Goal: Information Seeking & Learning: Understand process/instructions

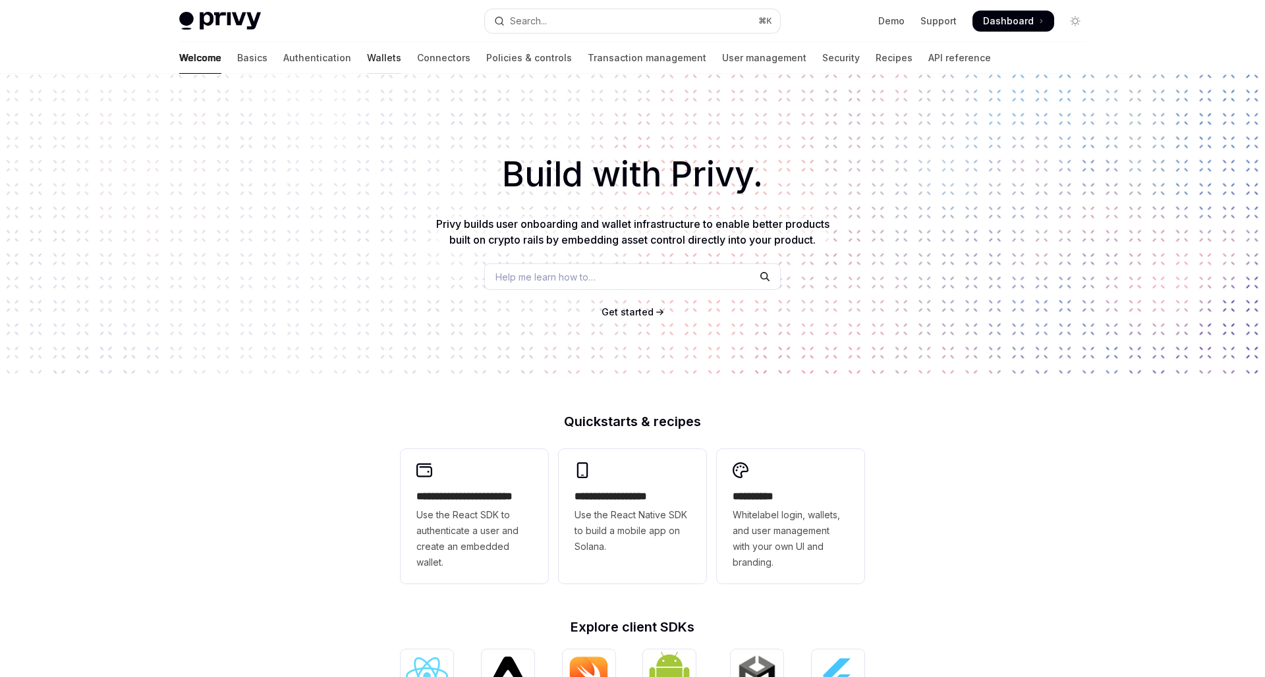
click at [367, 57] on link "Wallets" at bounding box center [384, 58] width 34 height 32
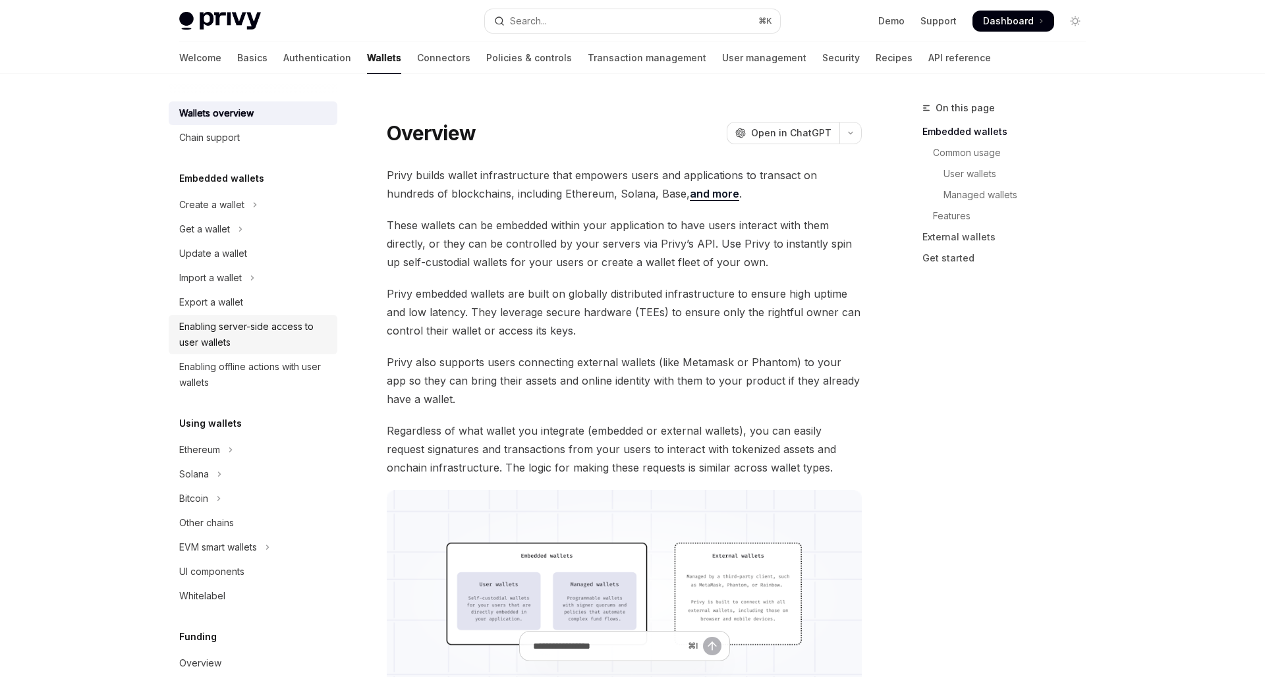
click at [271, 335] on div "Enabling server-side access to user wallets" at bounding box center [254, 335] width 150 height 32
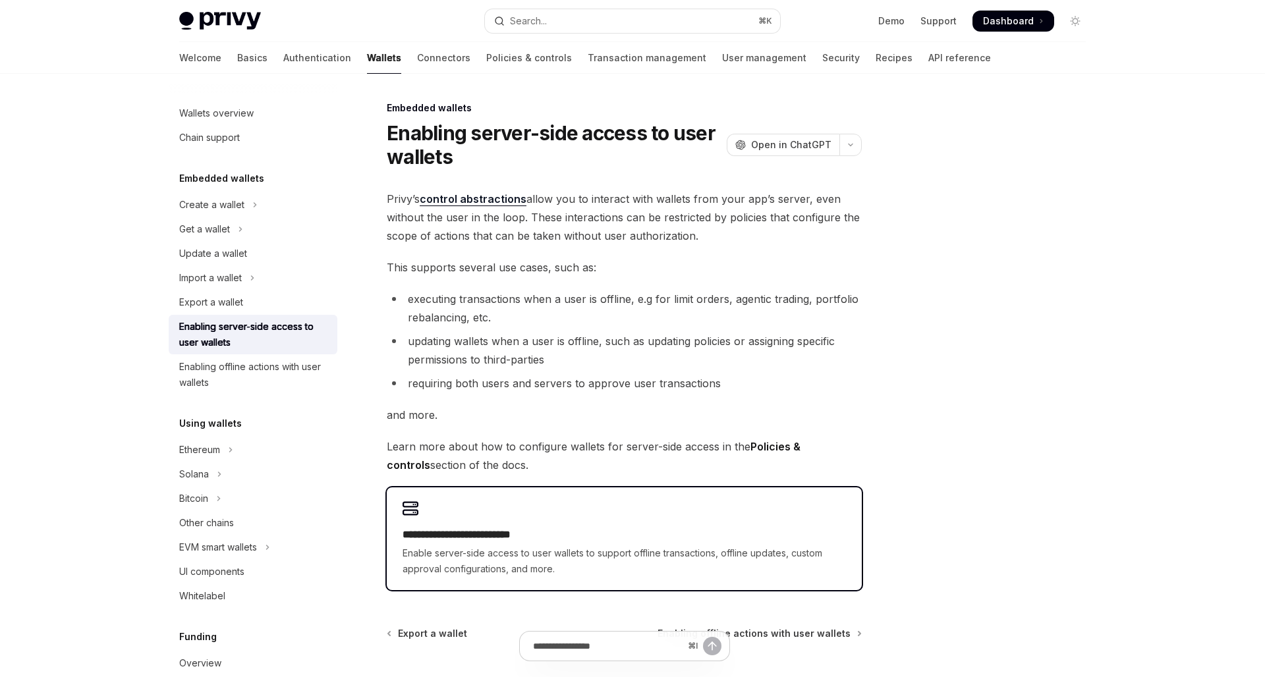
click at [521, 528] on h2 "**********" at bounding box center [624, 535] width 443 height 16
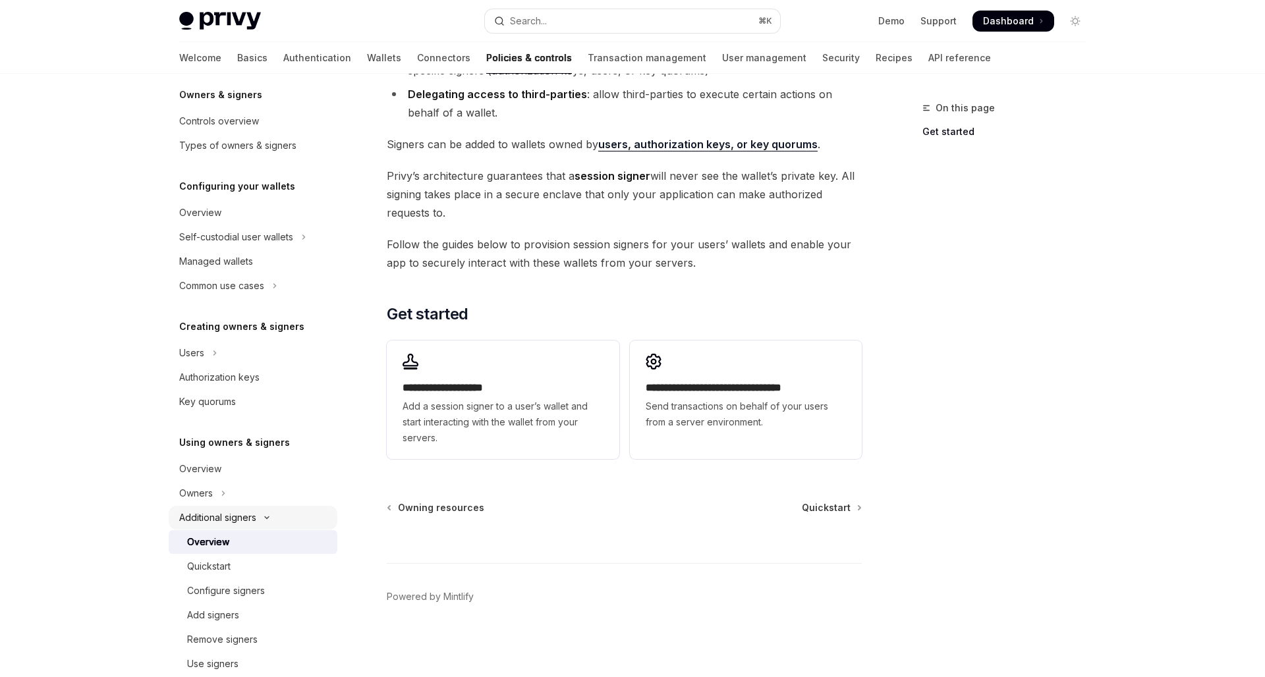
scroll to position [53, 0]
click at [229, 591] on div "Configure signers" at bounding box center [226, 590] width 78 height 16
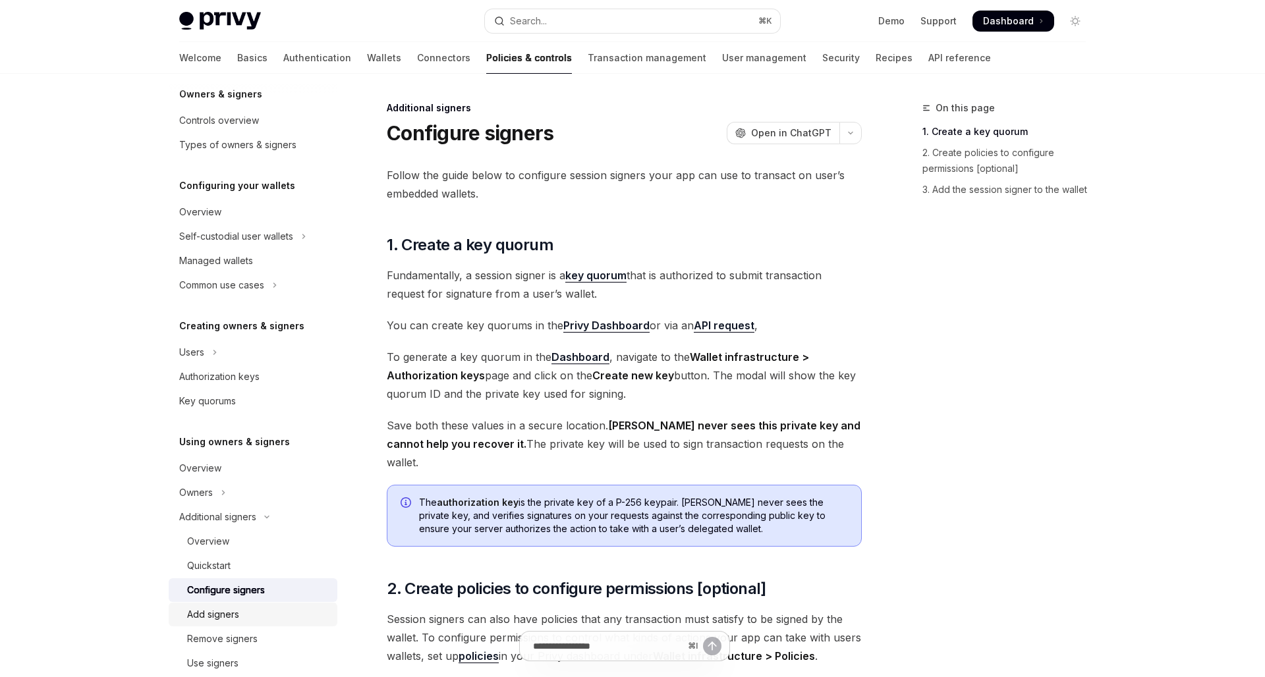
click at [223, 605] on link "Add signers" at bounding box center [253, 615] width 169 height 24
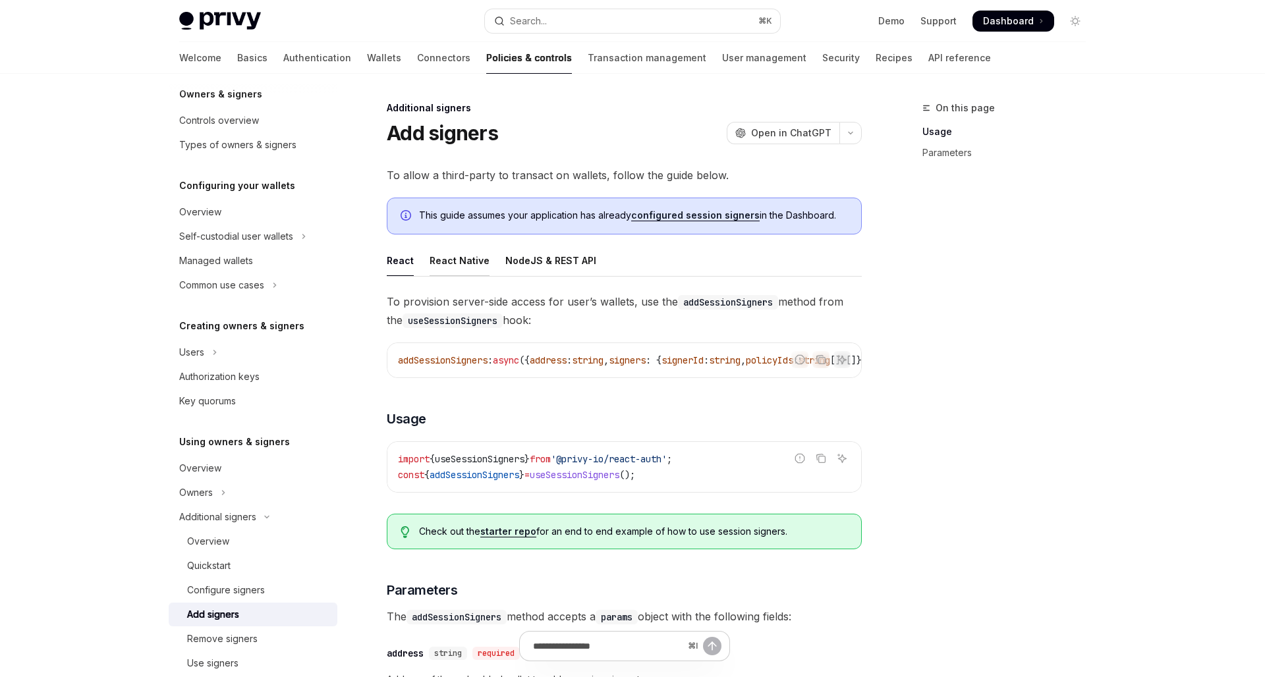
click at [463, 269] on div "React Native" at bounding box center [460, 260] width 60 height 31
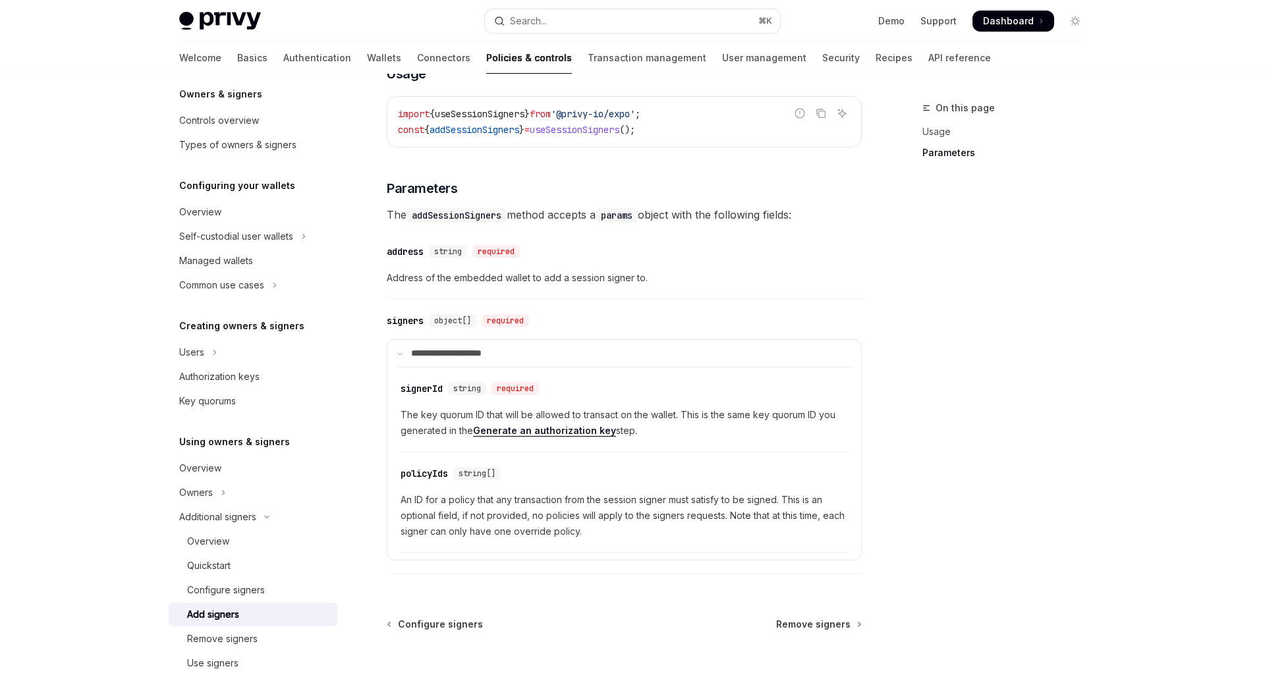
scroll to position [432, 0]
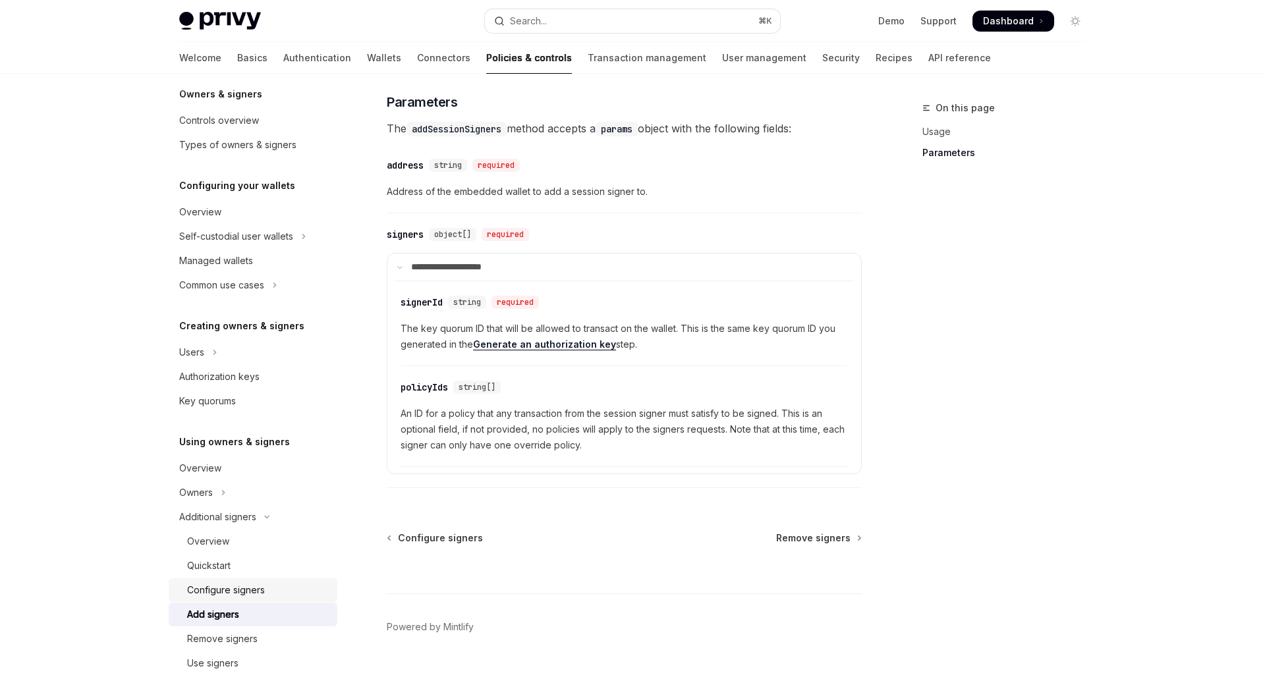
click at [213, 593] on div "Configure signers" at bounding box center [226, 590] width 78 height 16
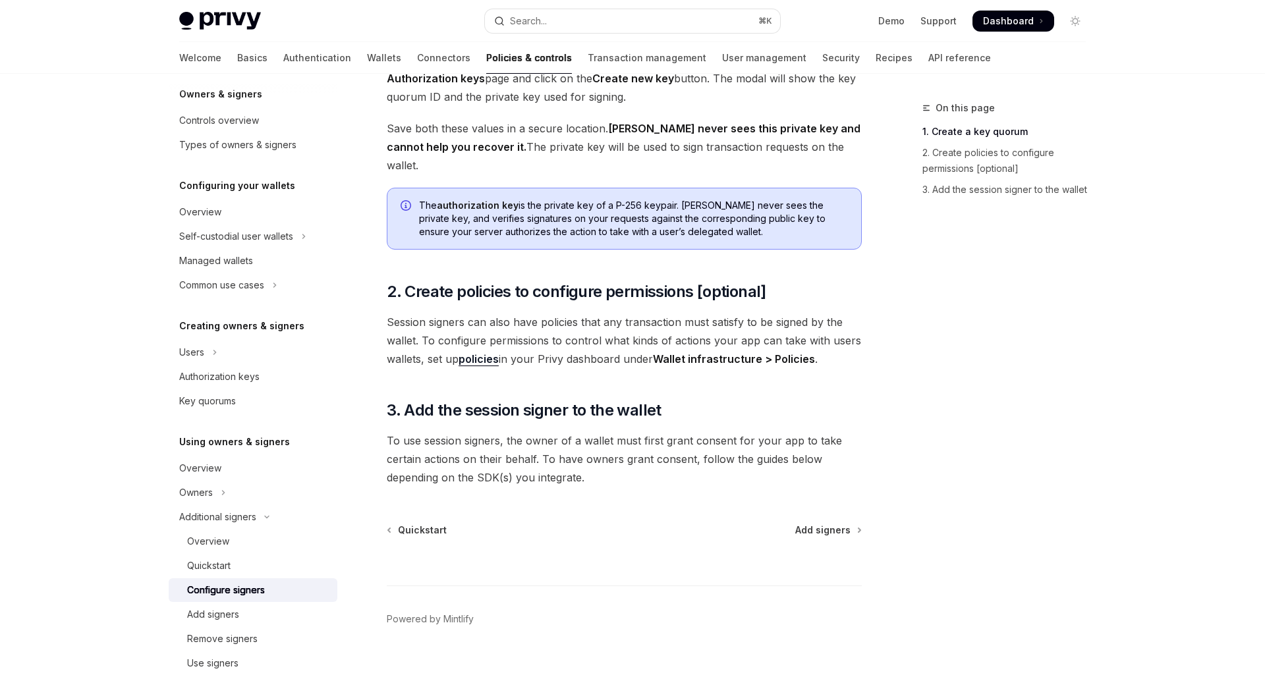
scroll to position [297, 0]
click at [266, 561] on div "Quickstart" at bounding box center [258, 566] width 142 height 16
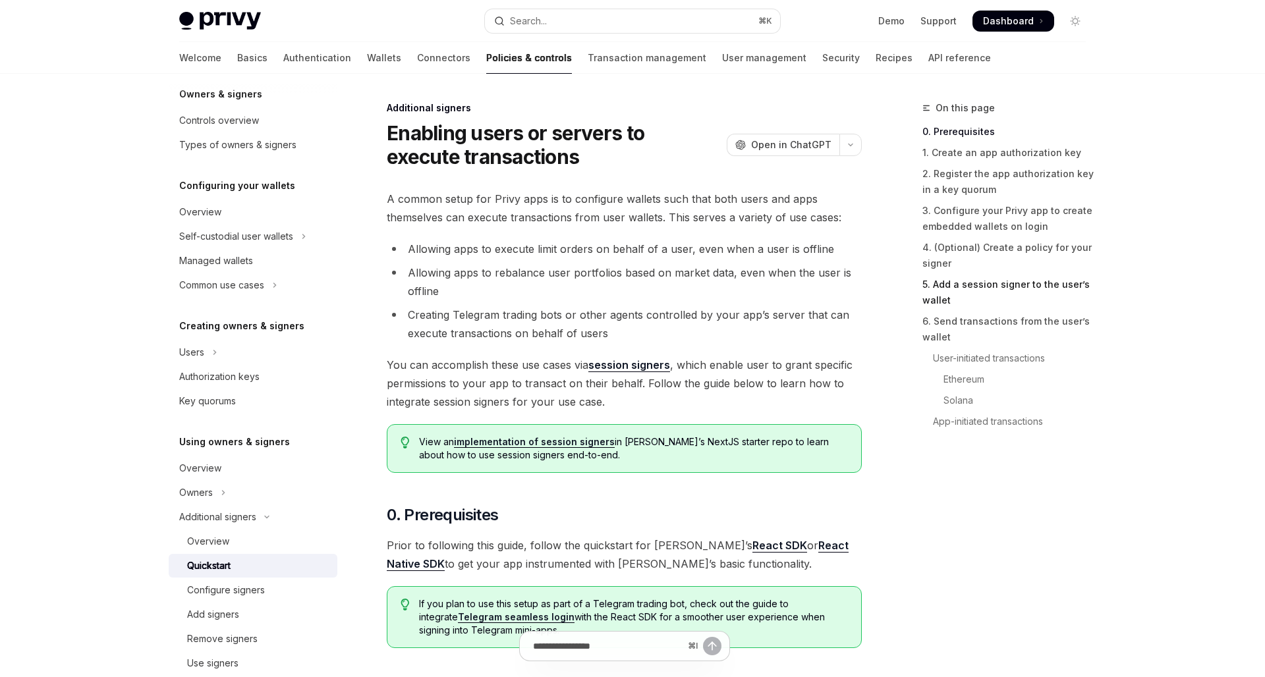
click at [992, 283] on link "5. Add a session signer to the user’s wallet" at bounding box center [1009, 292] width 174 height 37
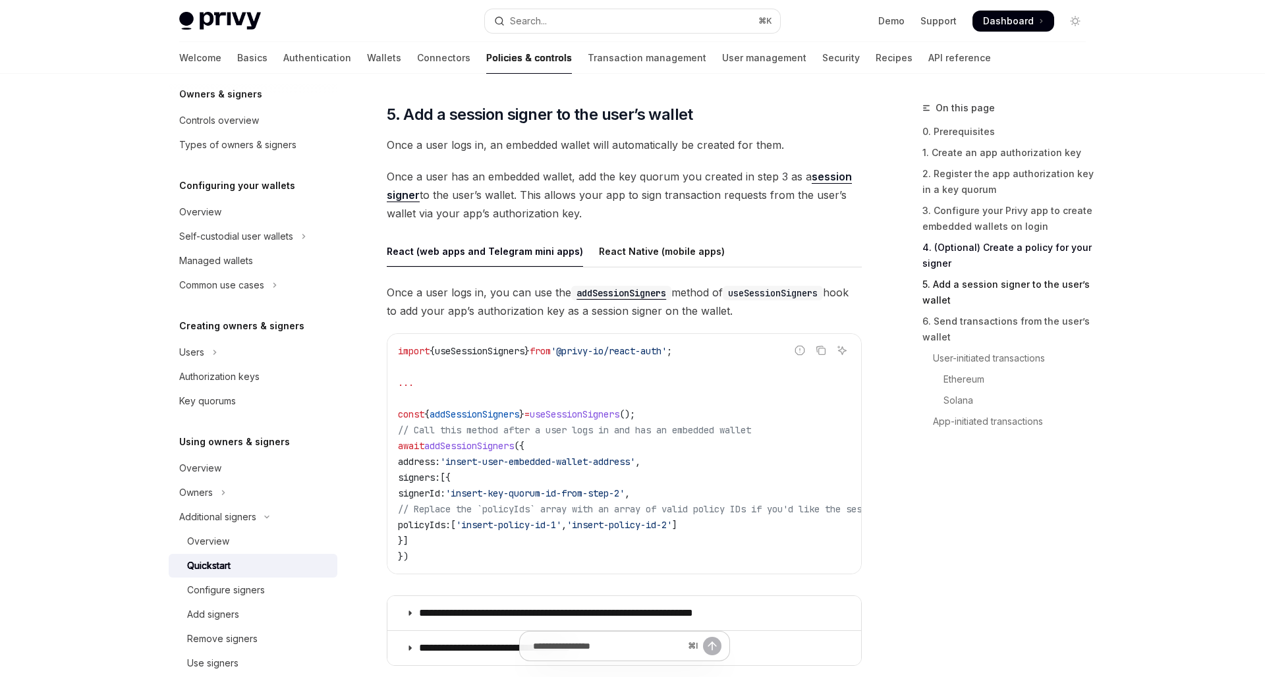
scroll to position [2016, 0]
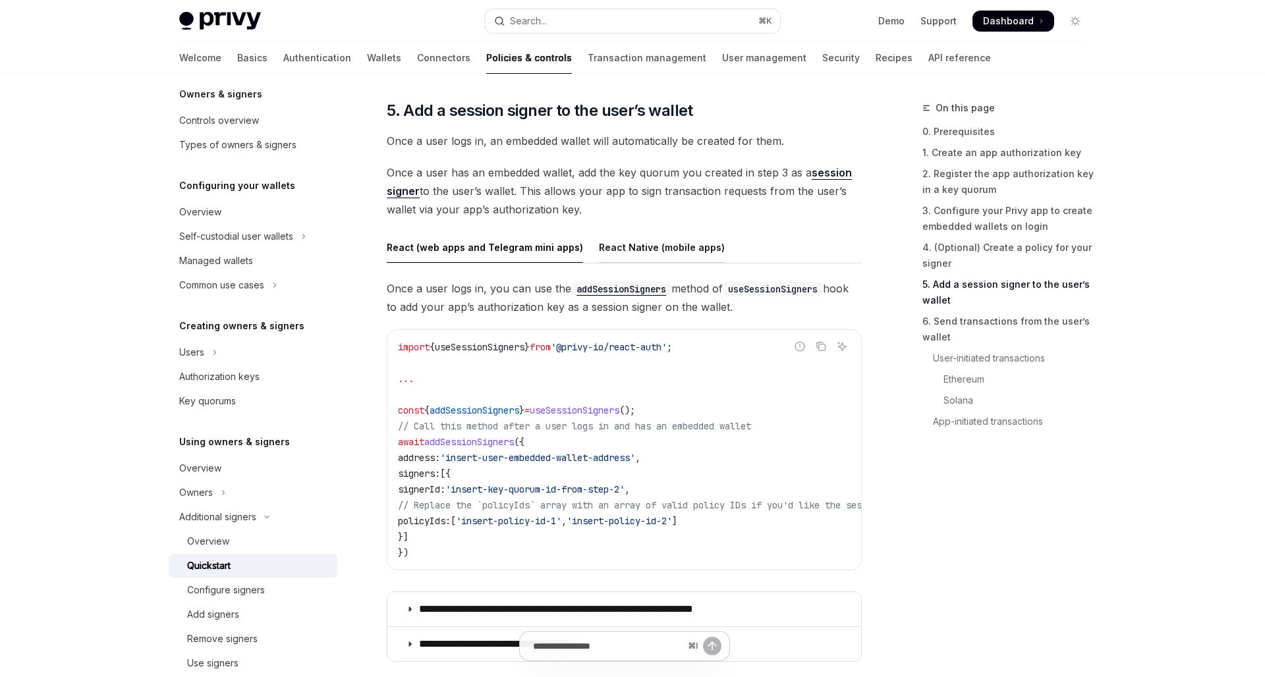
click at [702, 249] on div "React Native (mobile apps)" at bounding box center [662, 247] width 126 height 31
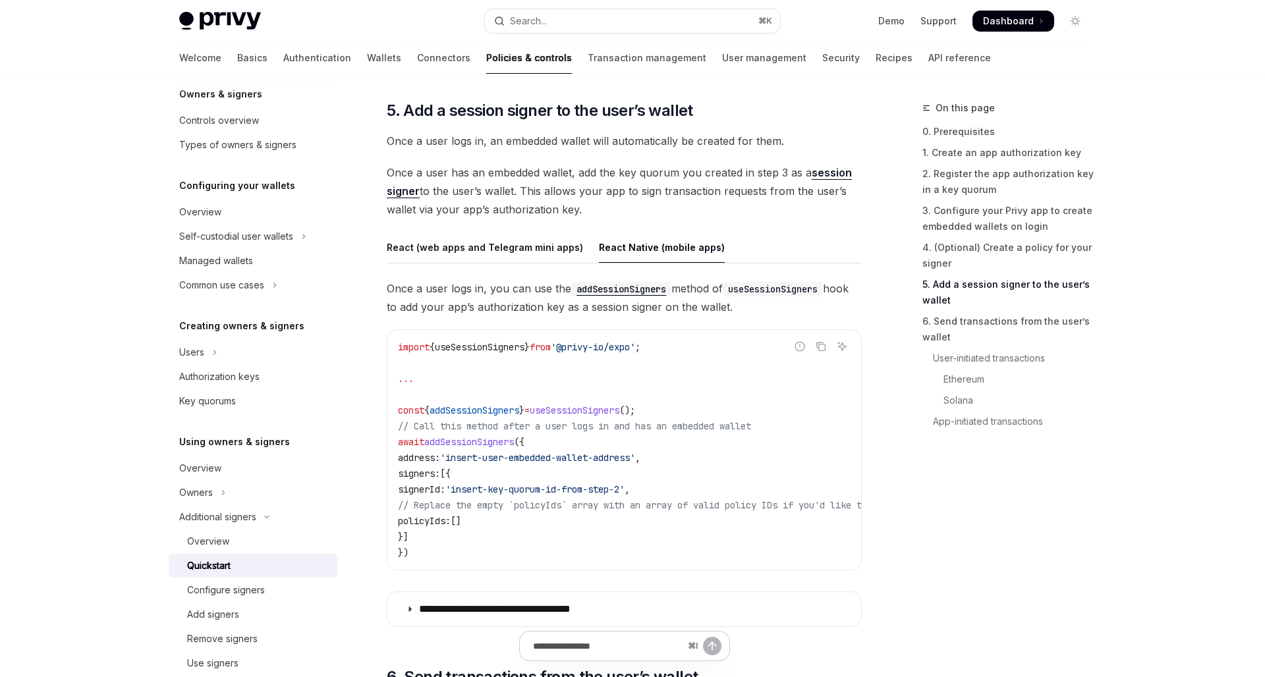
click at [793, 445] on code "import { useSessionSigners } from '@privy-io/expo' ; ... const { addSessionSign…" at bounding box center [891, 449] width 986 height 221
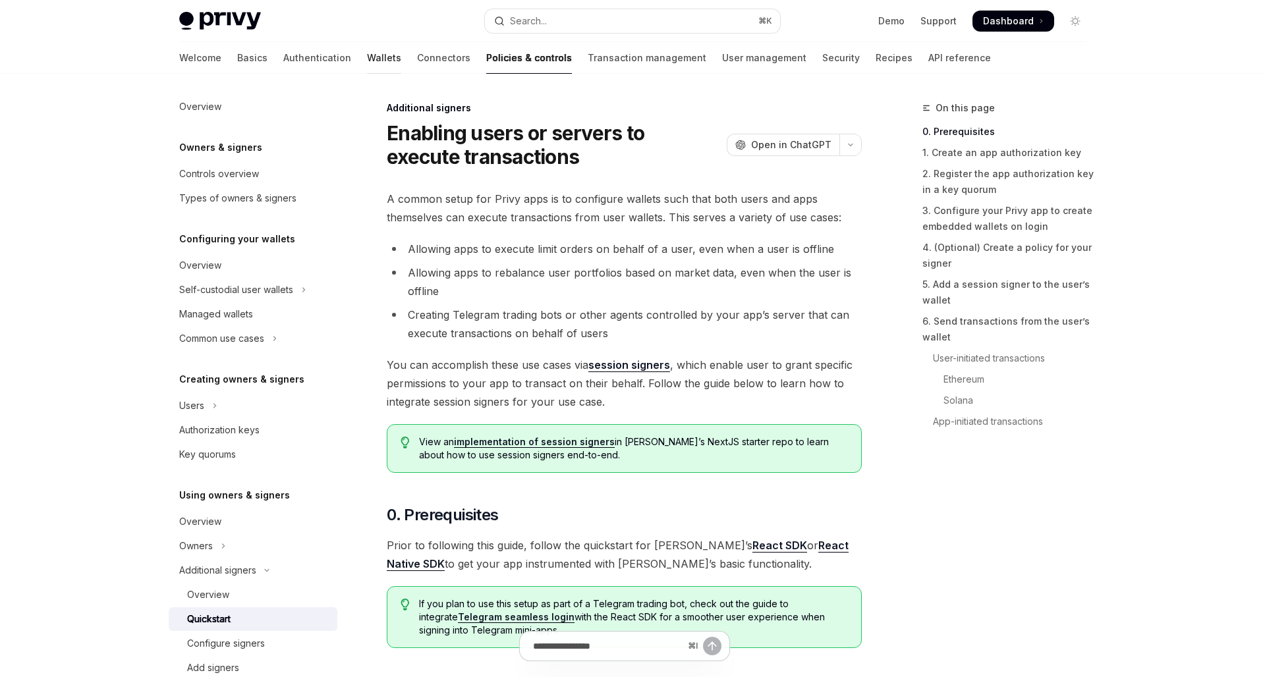
click at [367, 57] on link "Wallets" at bounding box center [384, 58] width 34 height 32
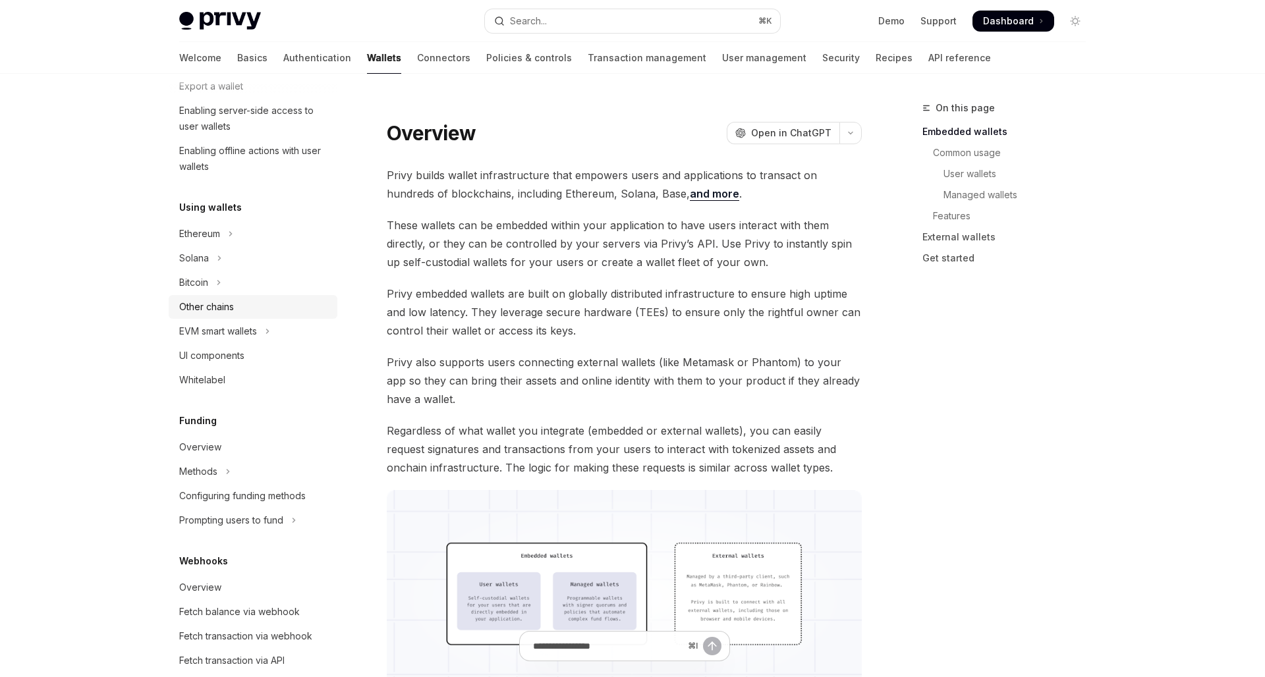
scroll to position [337, 0]
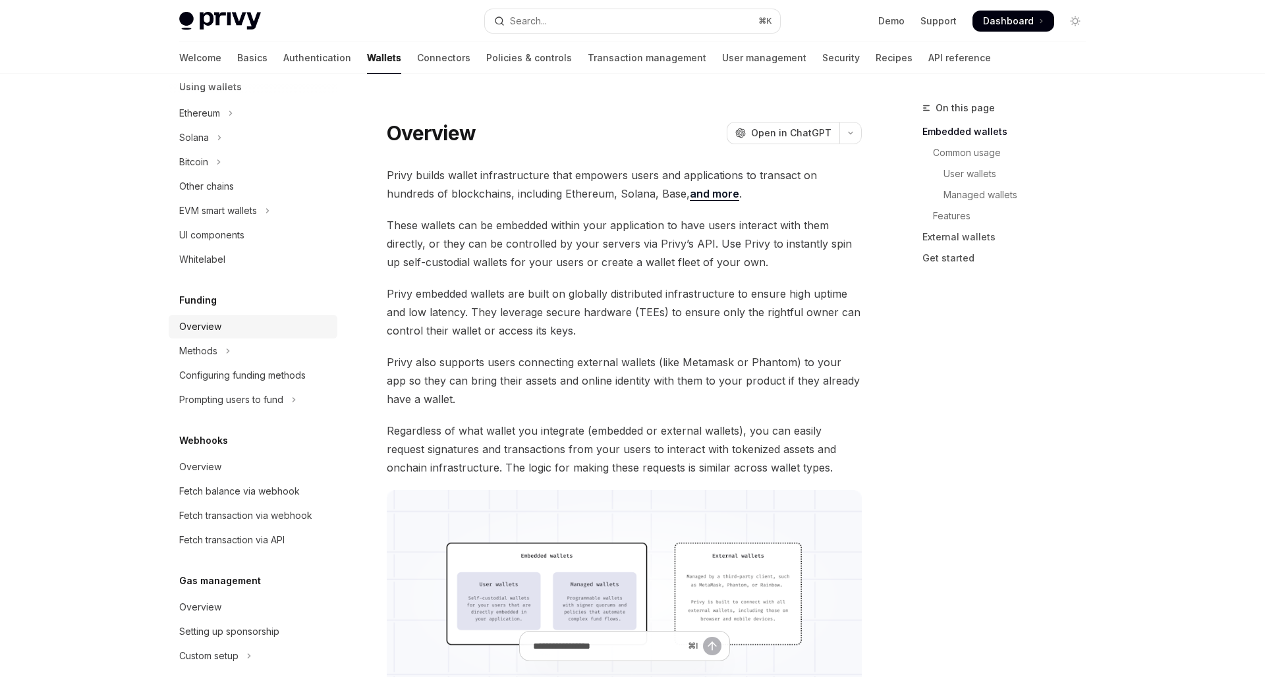
click at [235, 328] on div "Overview" at bounding box center [254, 327] width 150 height 16
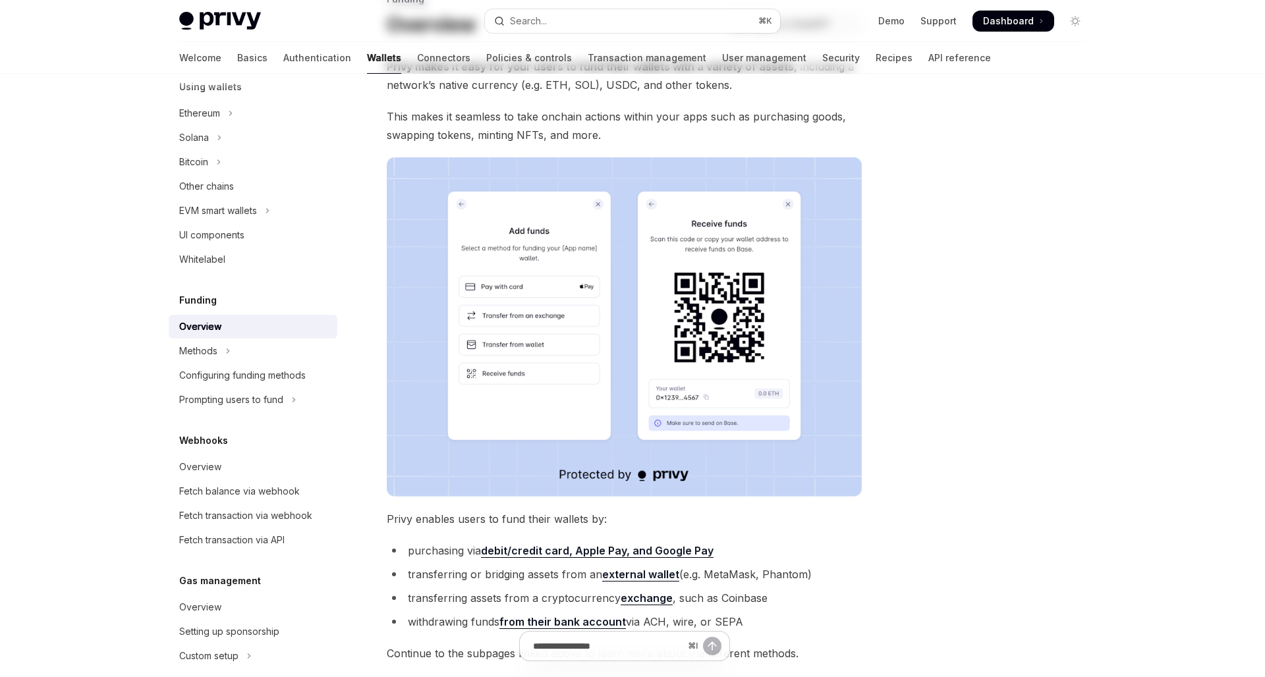
scroll to position [111, 0]
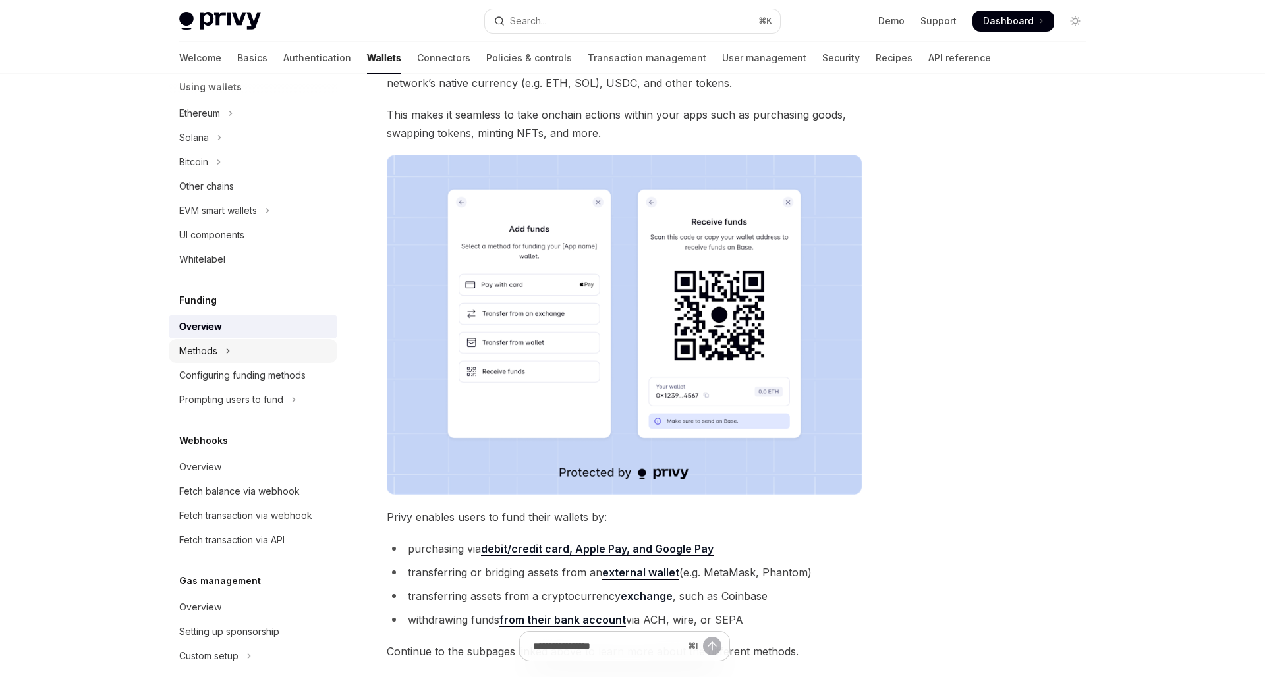
click at [205, 359] on button "Methods" at bounding box center [253, 351] width 169 height 24
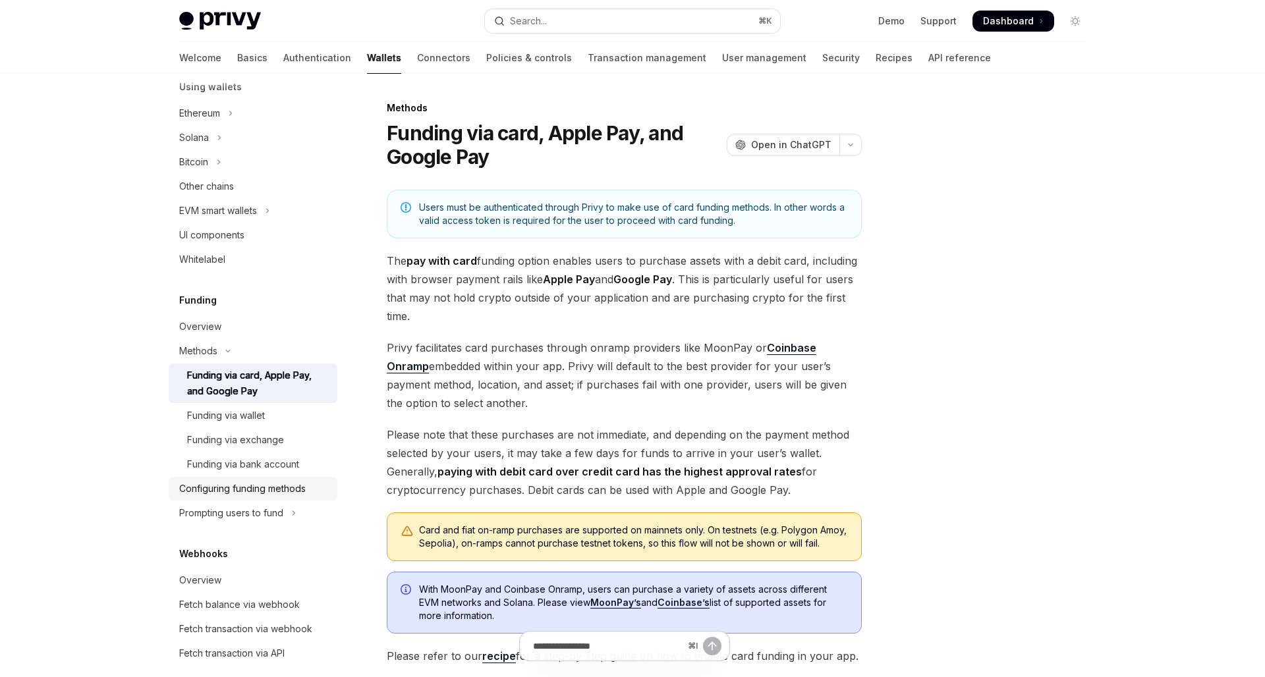
click at [249, 483] on div "Configuring funding methods" at bounding box center [242, 489] width 126 height 16
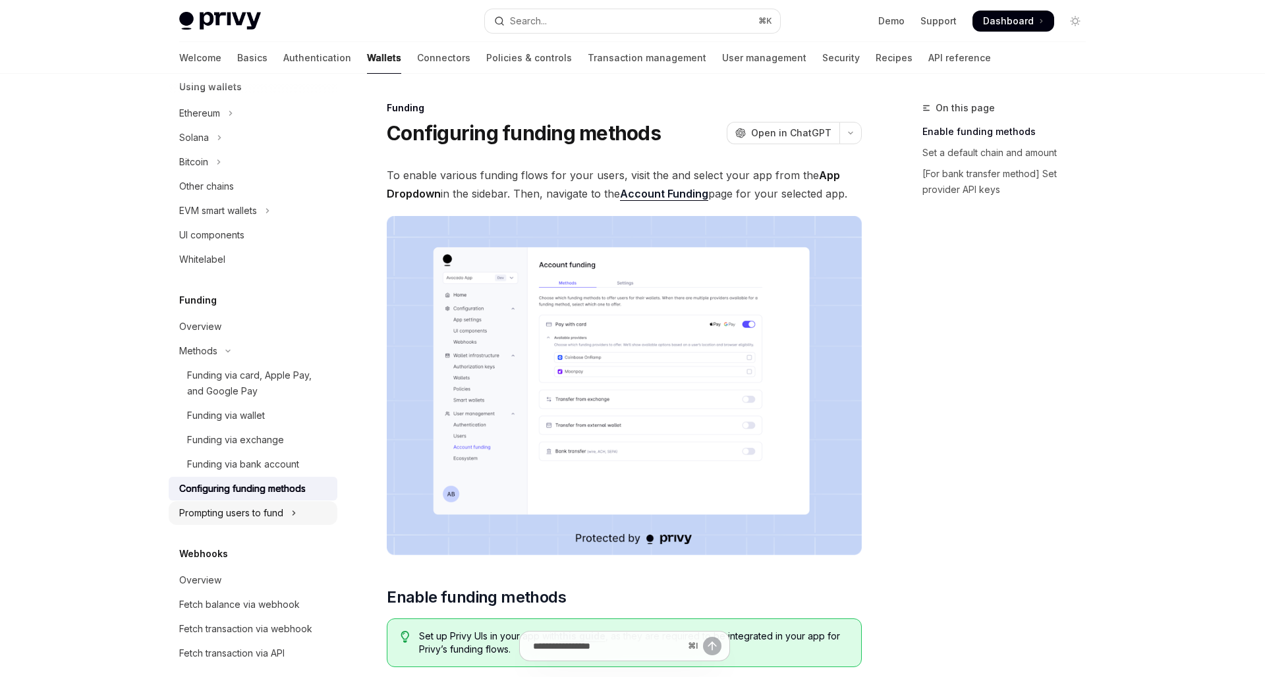
click at [246, 506] on div "Prompting users to fund" at bounding box center [231, 513] width 104 height 16
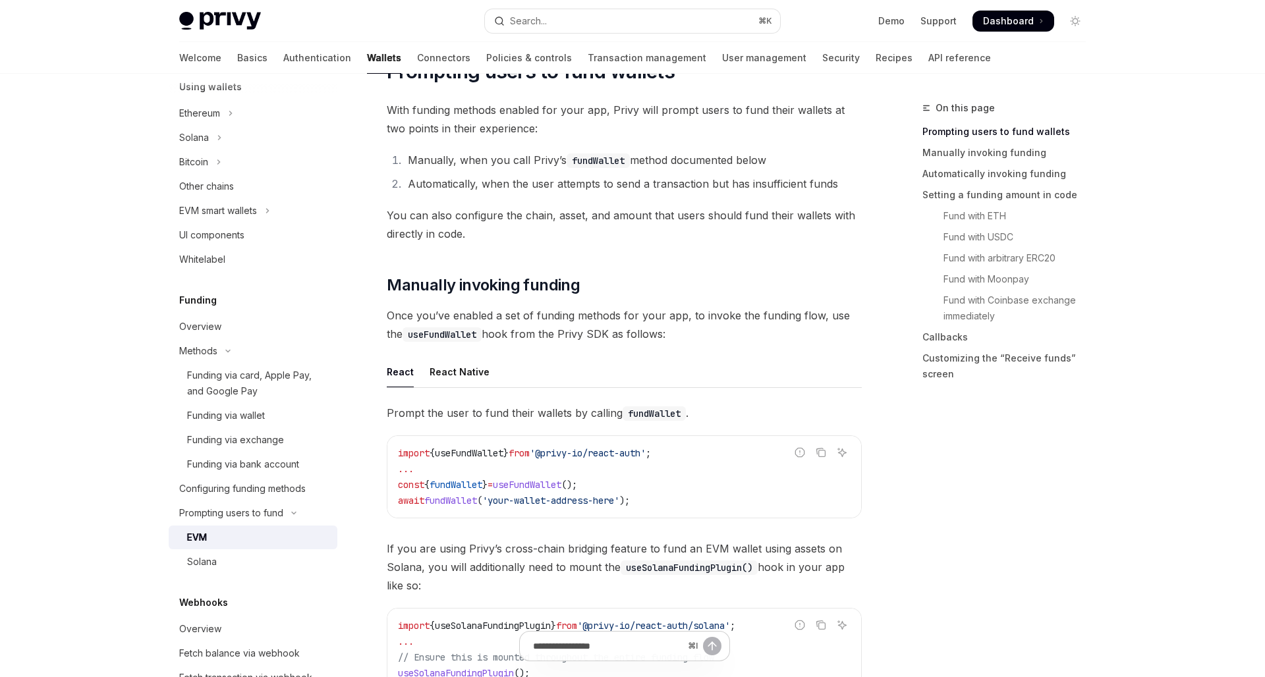
scroll to position [260, 0]
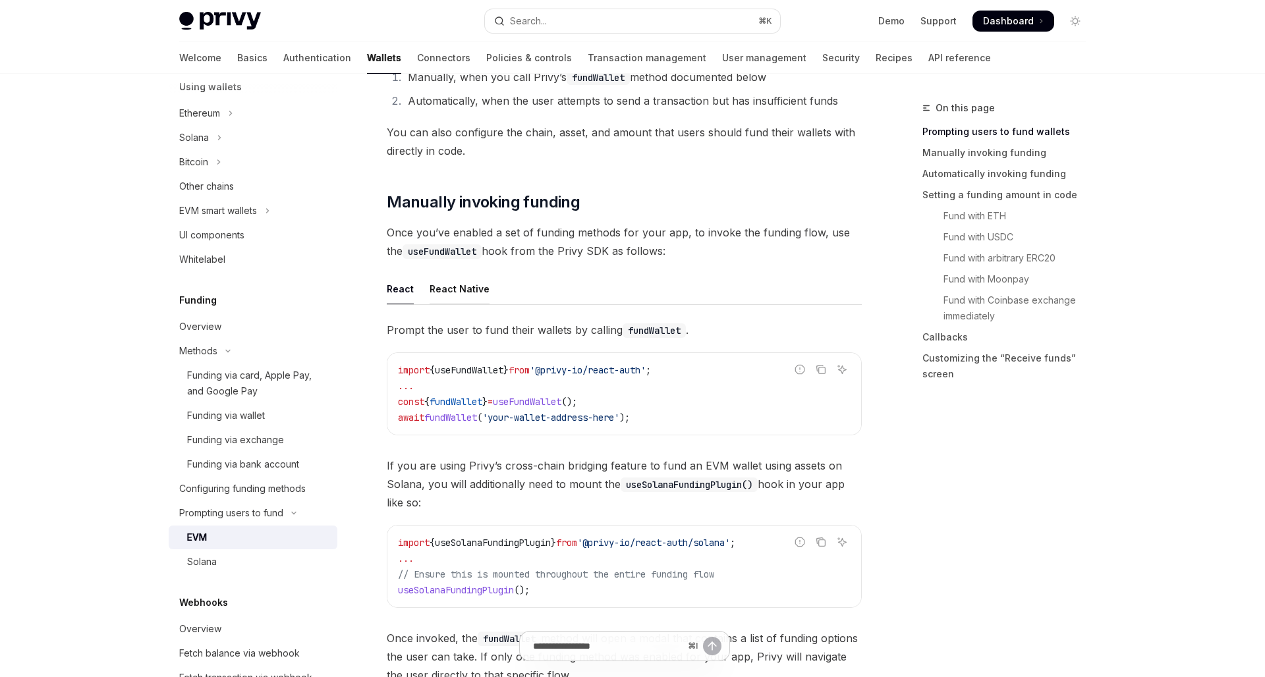
click at [439, 302] on div "React Native" at bounding box center [460, 288] width 60 height 31
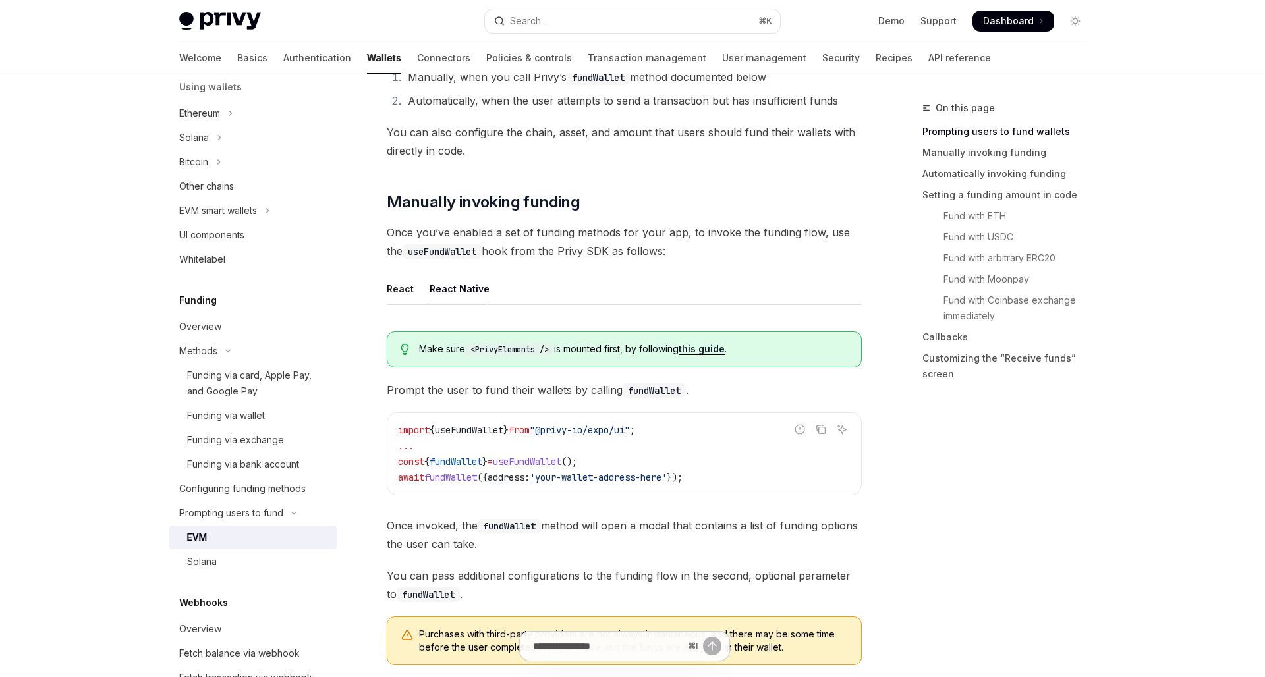
type textarea "*"
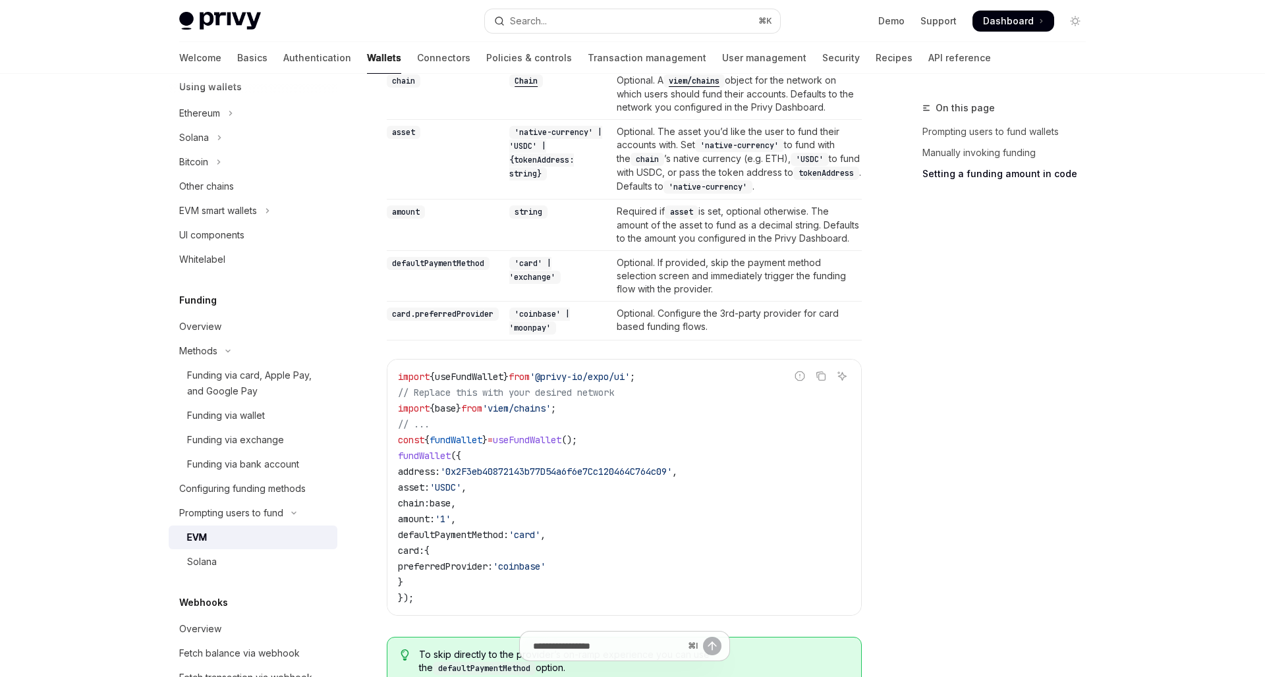
scroll to position [1070, 0]
click at [604, 26] on button "Search... ⌘ K" at bounding box center [632, 21] width 295 height 24
type input "**********"
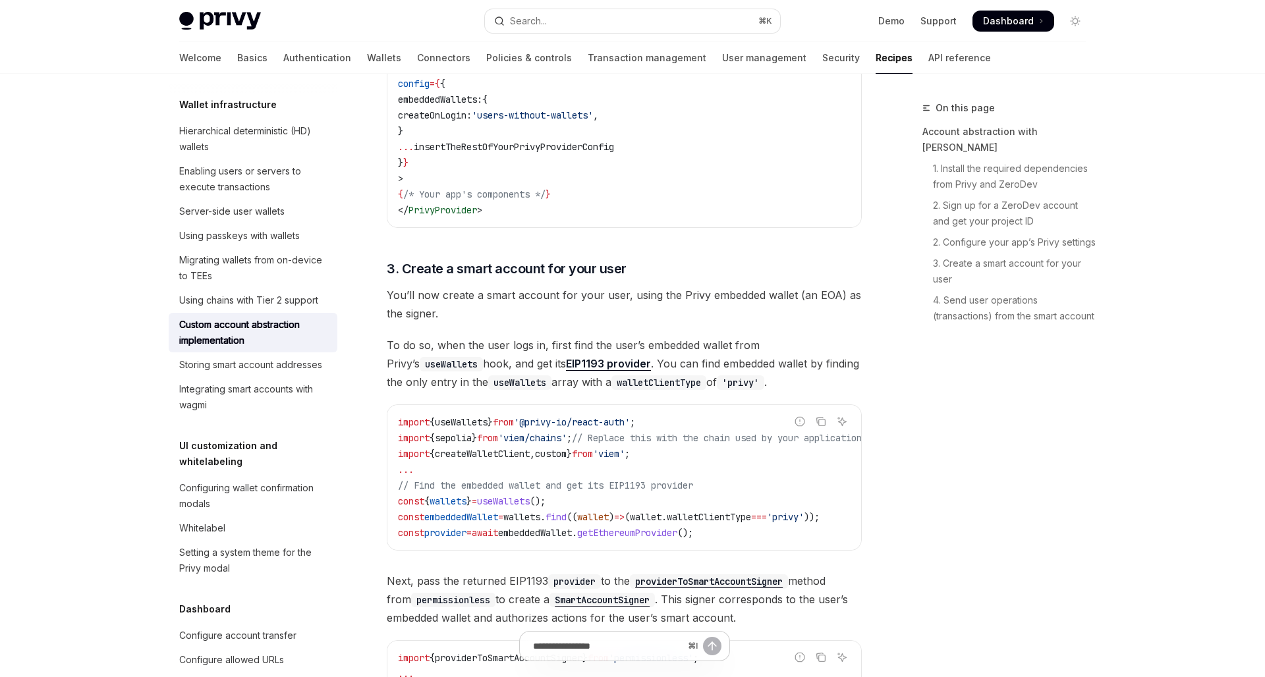
scroll to position [162, 0]
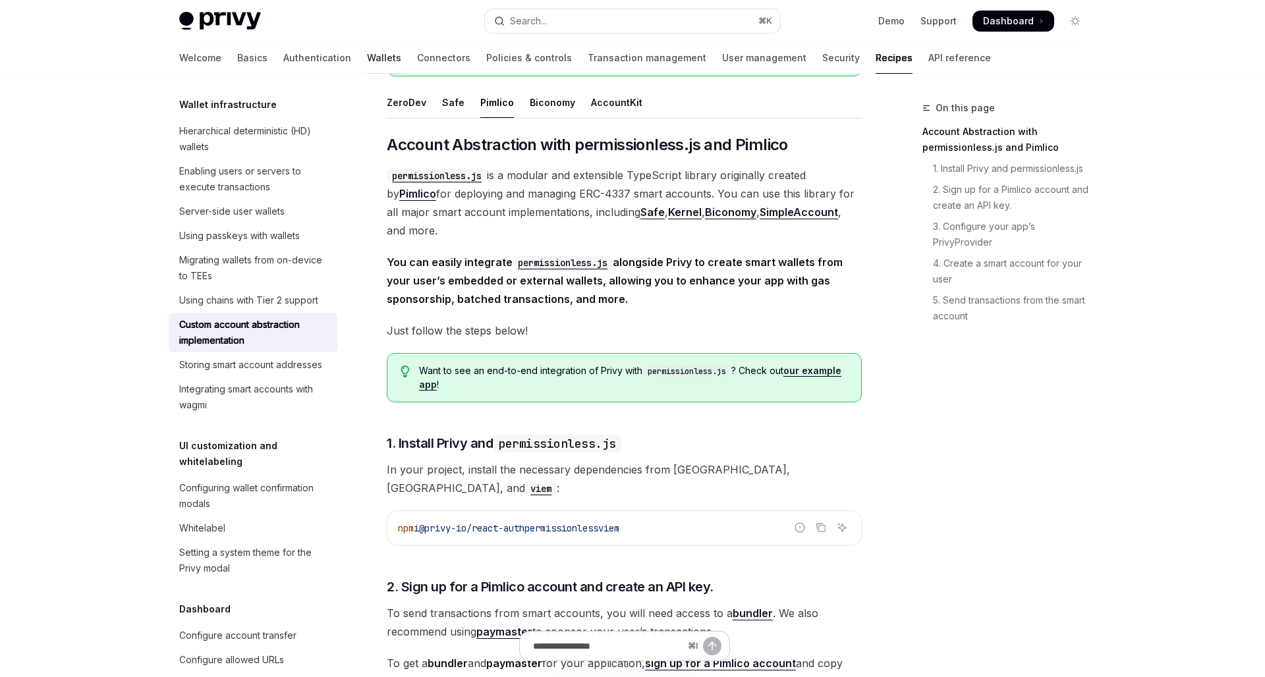
click at [367, 61] on link "Wallets" at bounding box center [384, 58] width 34 height 32
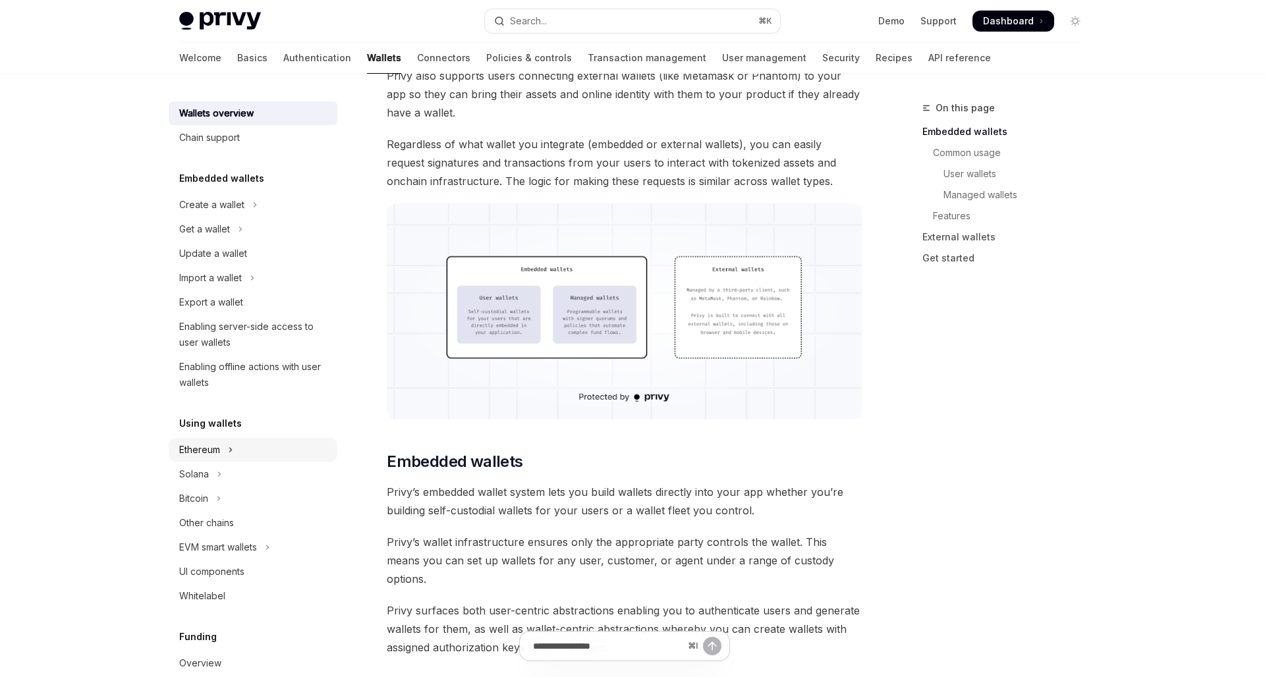
click at [249, 443] on button "Ethereum" at bounding box center [253, 450] width 169 height 24
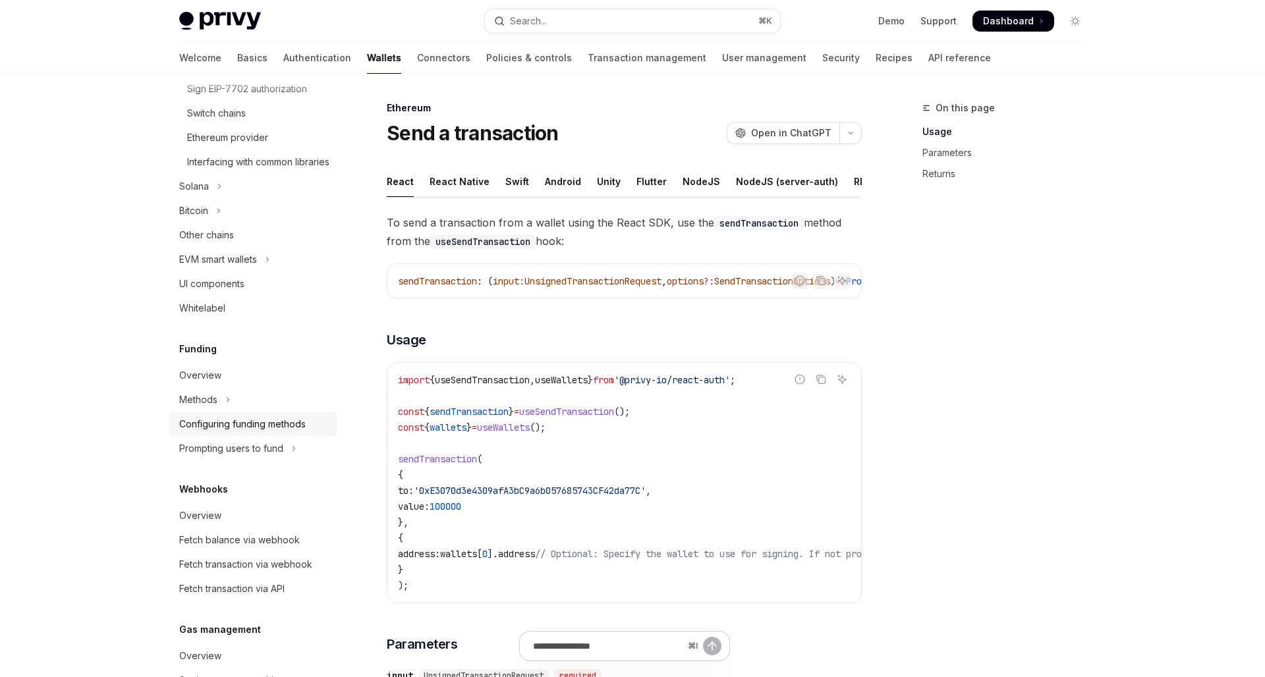
scroll to position [470, 0]
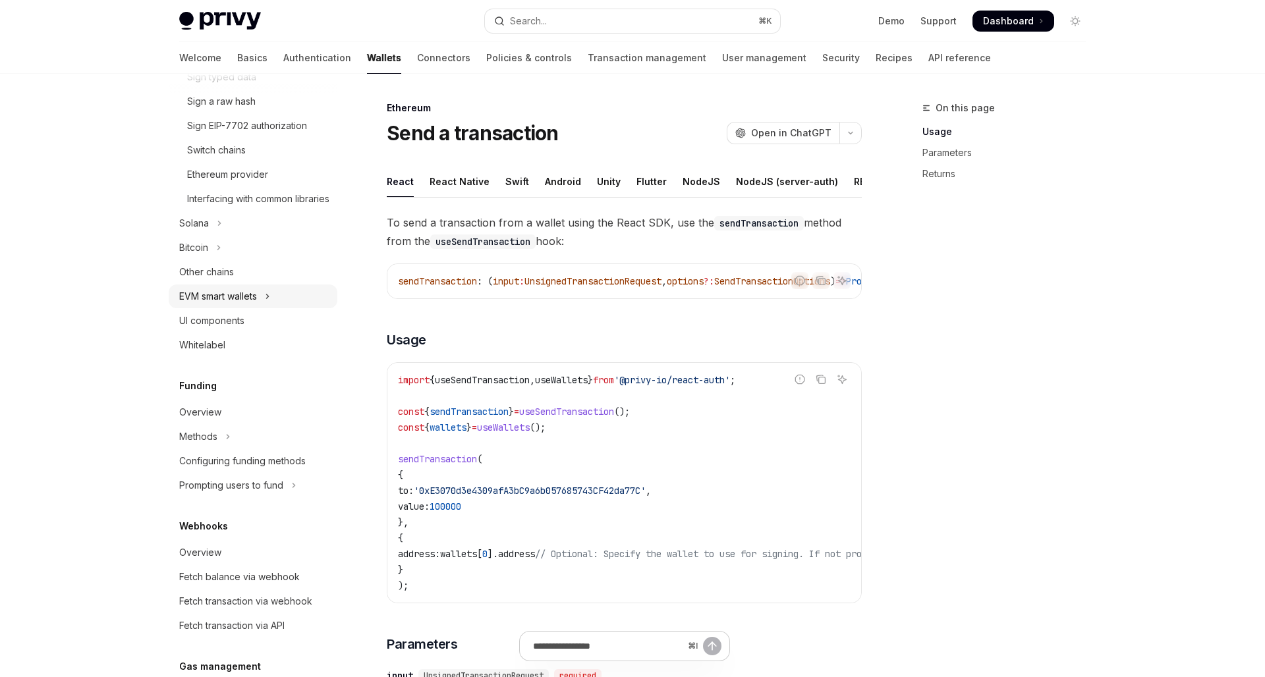
click at [218, 304] on div "EVM smart wallets" at bounding box center [218, 297] width 78 height 16
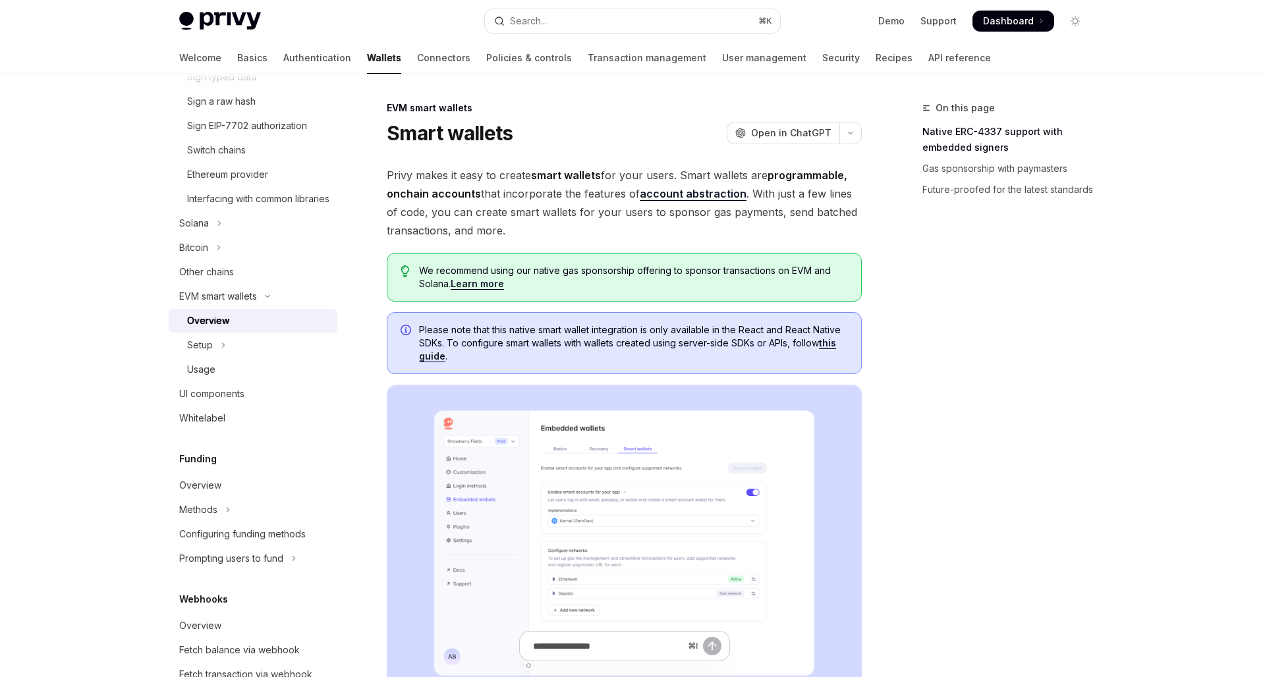
click at [252, 349] on ul "Overview Setup Usage" at bounding box center [253, 345] width 169 height 72
click at [252, 354] on button "Setup" at bounding box center [253, 345] width 169 height 24
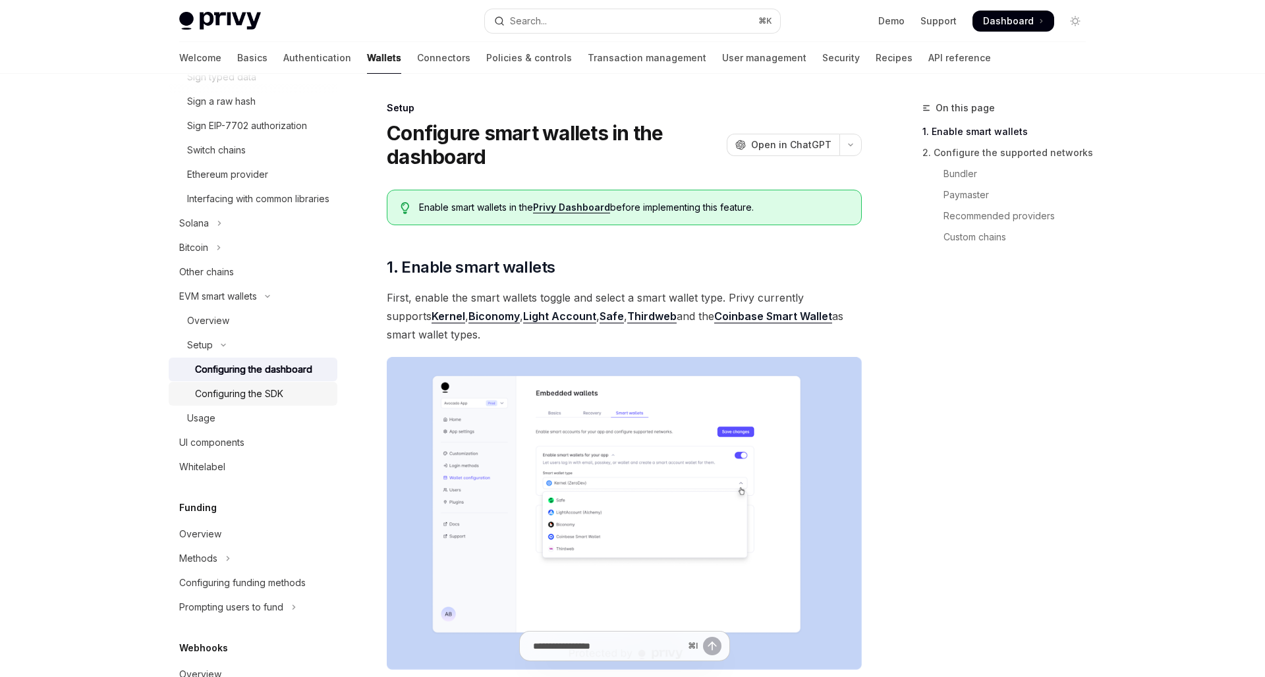
click at [241, 402] on div "Configuring the SDK" at bounding box center [239, 394] width 88 height 16
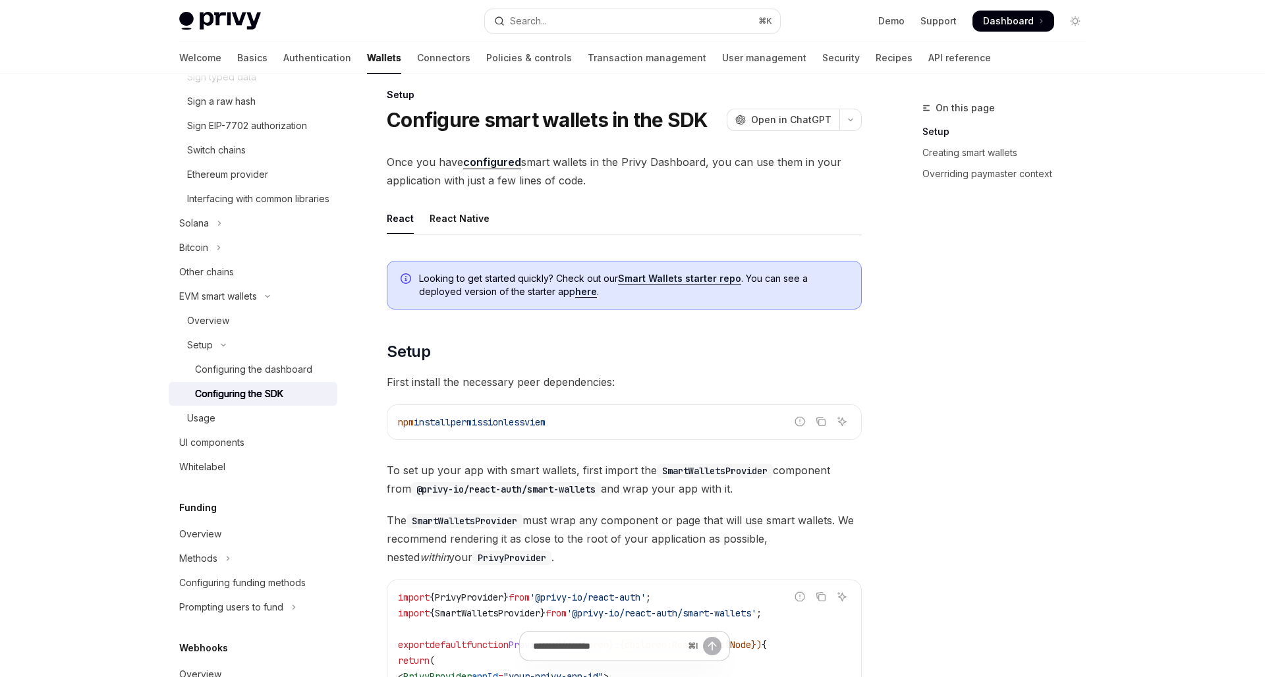
scroll to position [15, 0]
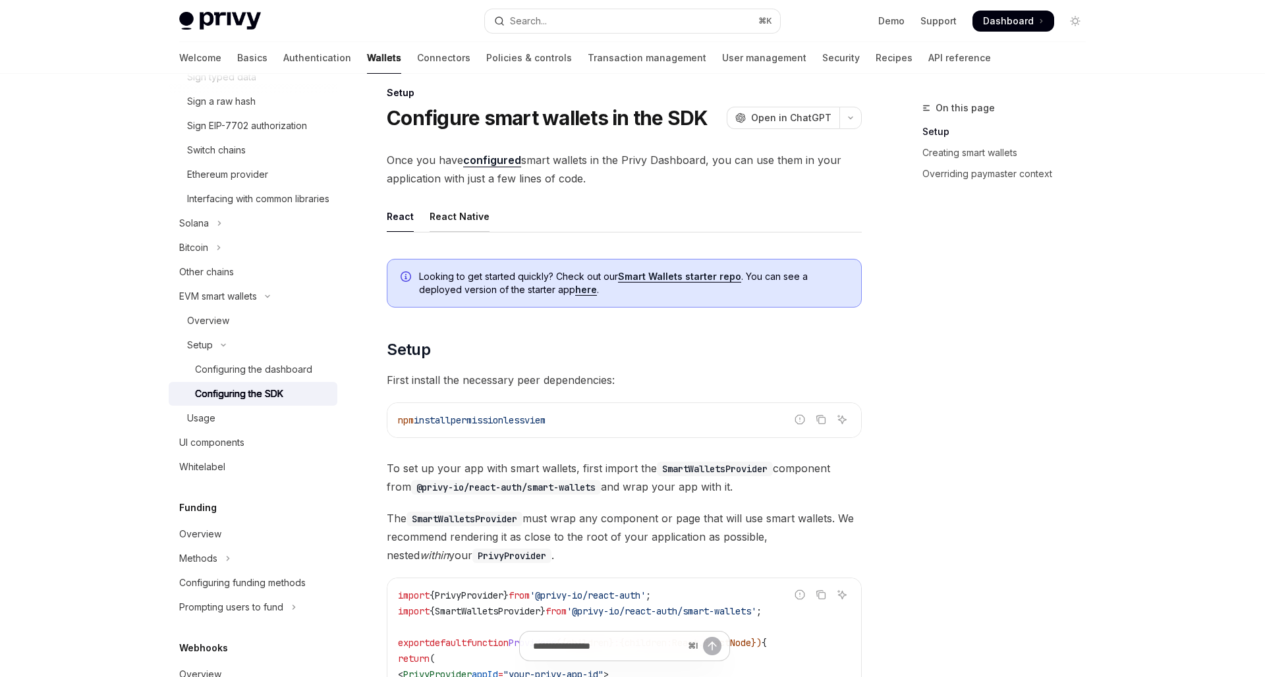
click at [465, 211] on div "React Native" at bounding box center [460, 216] width 60 height 31
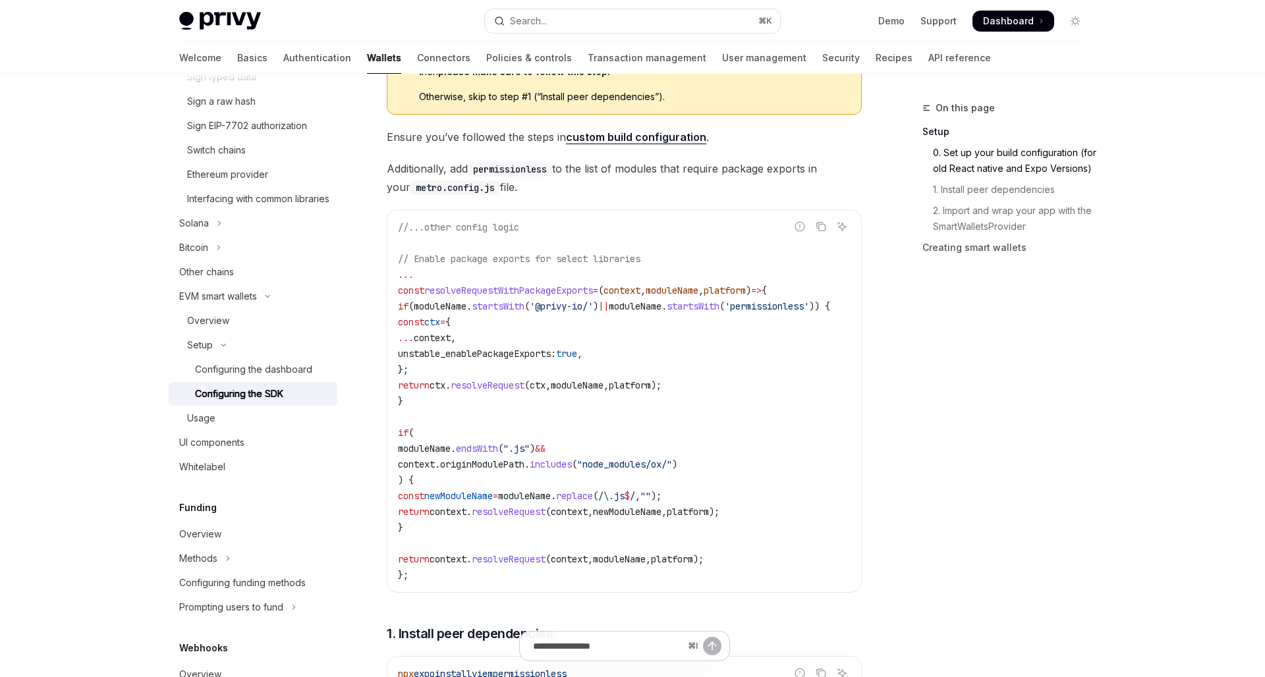
drag, startPoint x: 408, startPoint y: 306, endPoint x: 474, endPoint y: 520, distance: 224.5
click at [474, 520] on code "//...other config logic // Enable package exports for select libraries ... cons…" at bounding box center [630, 401] width 464 height 364
copy code "if ( moduleName . startsWith ( '@privy-io/' ) || moduleName . startsWith ( 'per…"
click at [472, 537] on code "//...other config logic // Enable package exports for select libraries ... cons…" at bounding box center [630, 401] width 464 height 364
drag, startPoint x: 761, startPoint y: 556, endPoint x: 411, endPoint y: 561, distance: 349.9
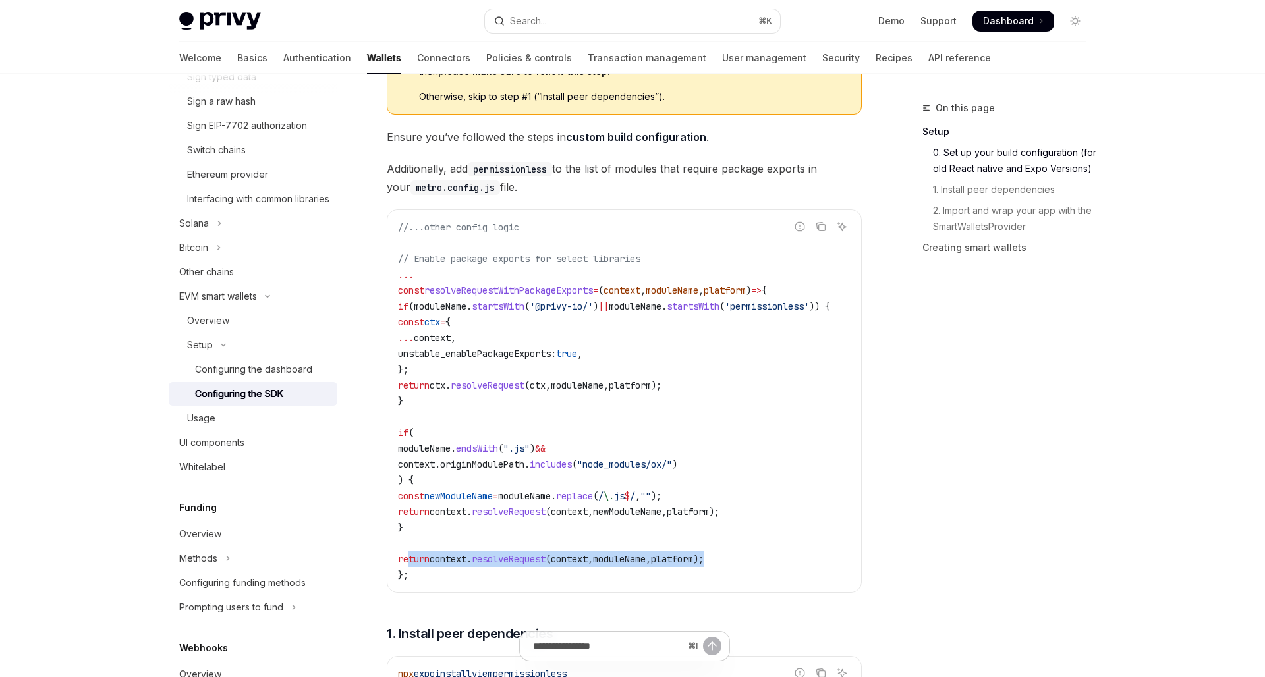
click at [411, 561] on code "//...other config logic // Enable package exports for select libraries ... cons…" at bounding box center [630, 401] width 464 height 364
copy span "return context . resolveRequest ( context , moduleName , platform );"
click at [548, 416] on code "//...other config logic // Enable package exports for select libraries ... cons…" at bounding box center [630, 401] width 464 height 364
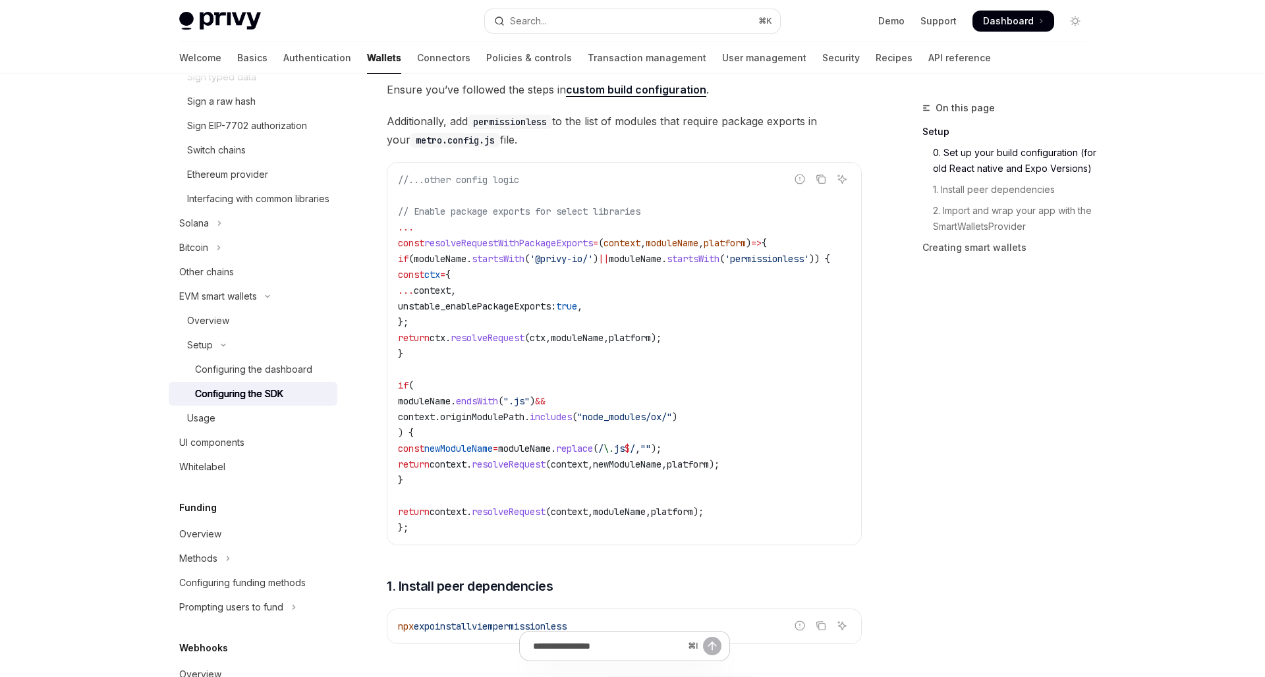
scroll to position [337, 0]
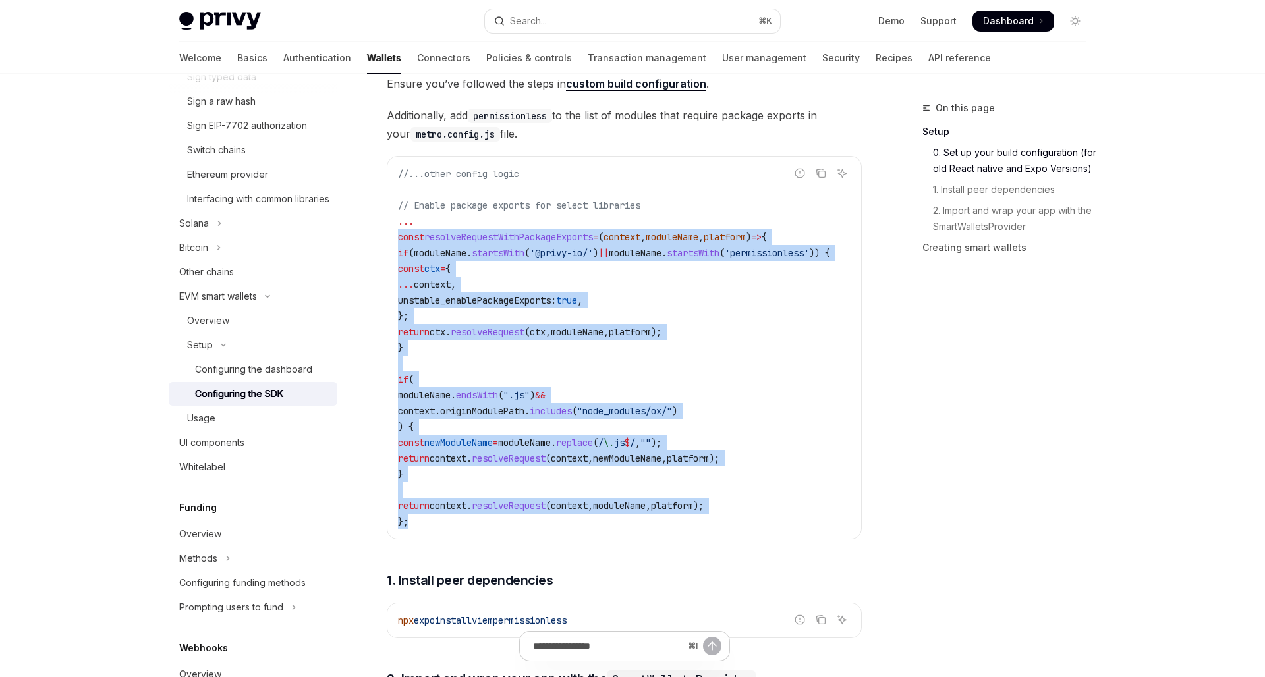
drag, startPoint x: 428, startPoint y: 525, endPoint x: 390, endPoint y: 235, distance: 292.4
click at [390, 235] on div "//...other config logic // Enable package exports for select libraries ... cons…" at bounding box center [624, 348] width 474 height 382
copy code "const resolveRequestWithPackageExports = ( context , moduleName , platform ) =>…"
click at [476, 321] on code "//...other config logic // Enable package exports for select libraries ... cons…" at bounding box center [630, 348] width 464 height 364
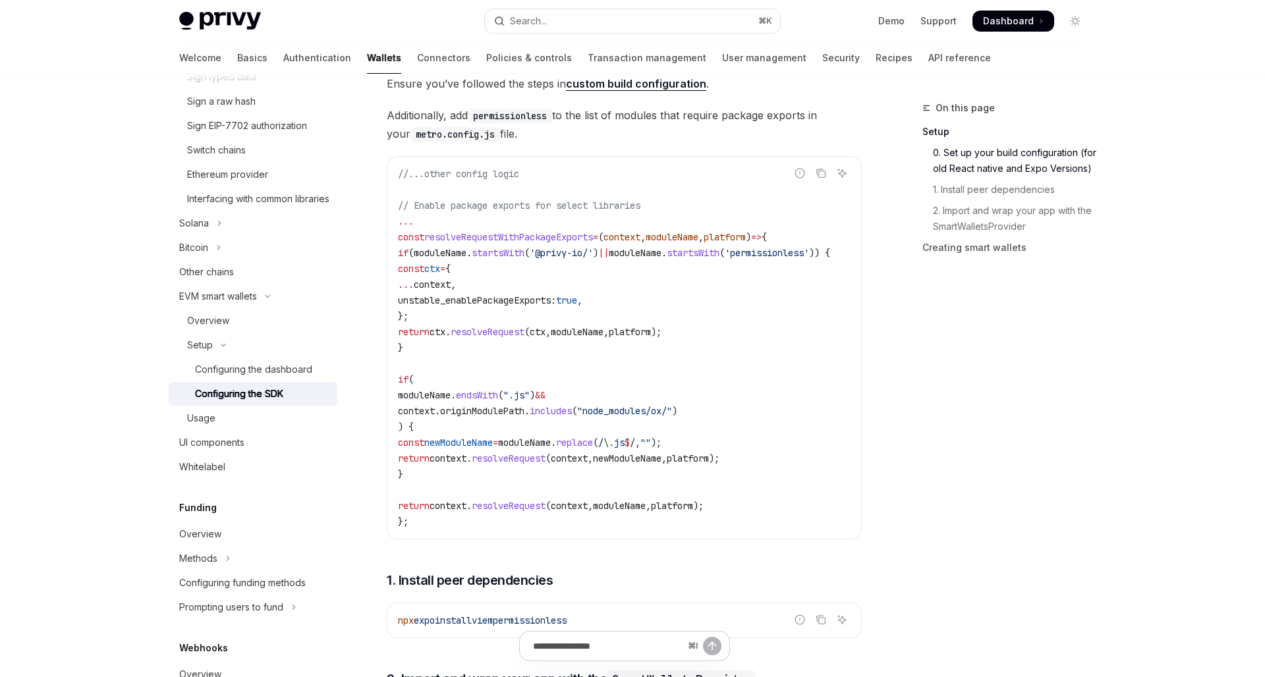
drag, startPoint x: 434, startPoint y: 352, endPoint x: 410, endPoint y: 258, distance: 97.6
click at [410, 258] on code "//...other config logic // Enable package exports for select libraries ... cons…" at bounding box center [630, 348] width 464 height 364
copy code "if ( moduleName . startsWith ( '@privy-io/' ) || moduleName . startsWith ( 'per…"
drag, startPoint x: 420, startPoint y: 478, endPoint x: 405, endPoint y: 383, distance: 96.0
click at [405, 383] on code "//...other config logic // Enable package exports for select libraries ... cons…" at bounding box center [630, 348] width 464 height 364
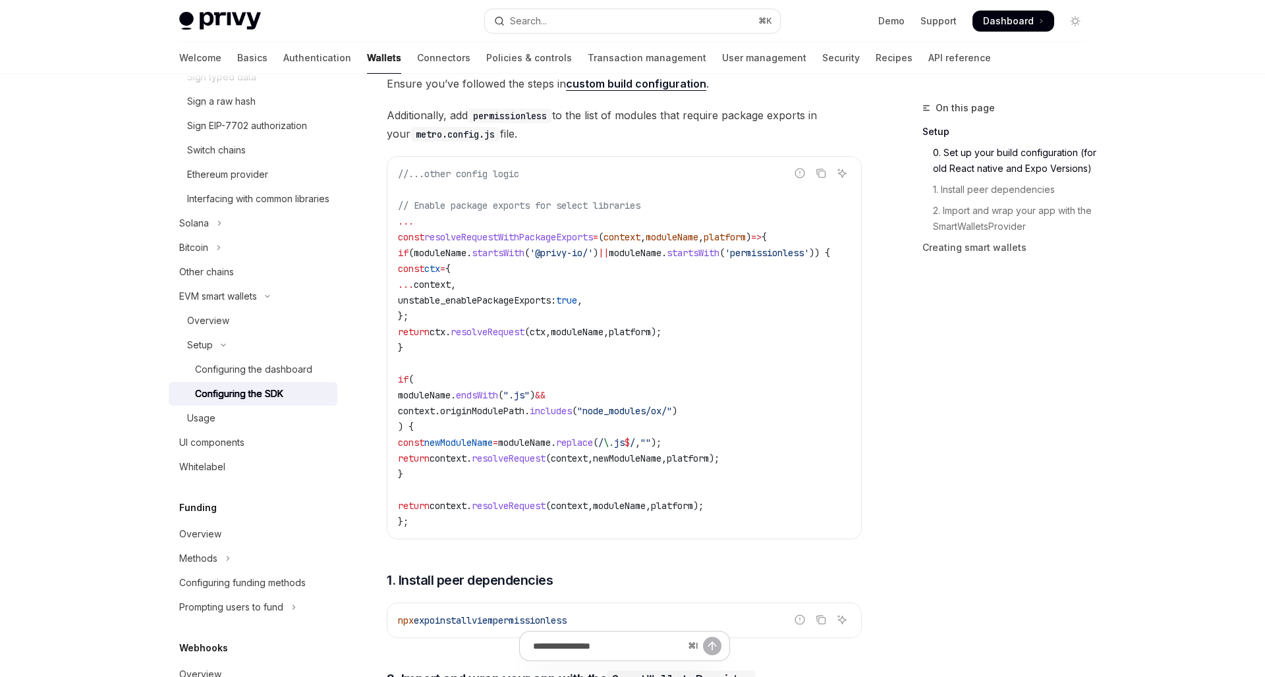
copy code "if ( moduleName . endsWith ( ".js" ) && context . originModulePath . includes (…"
click at [621, 290] on code "//...other config logic // Enable package exports for select libraries ... cons…" at bounding box center [630, 348] width 464 height 364
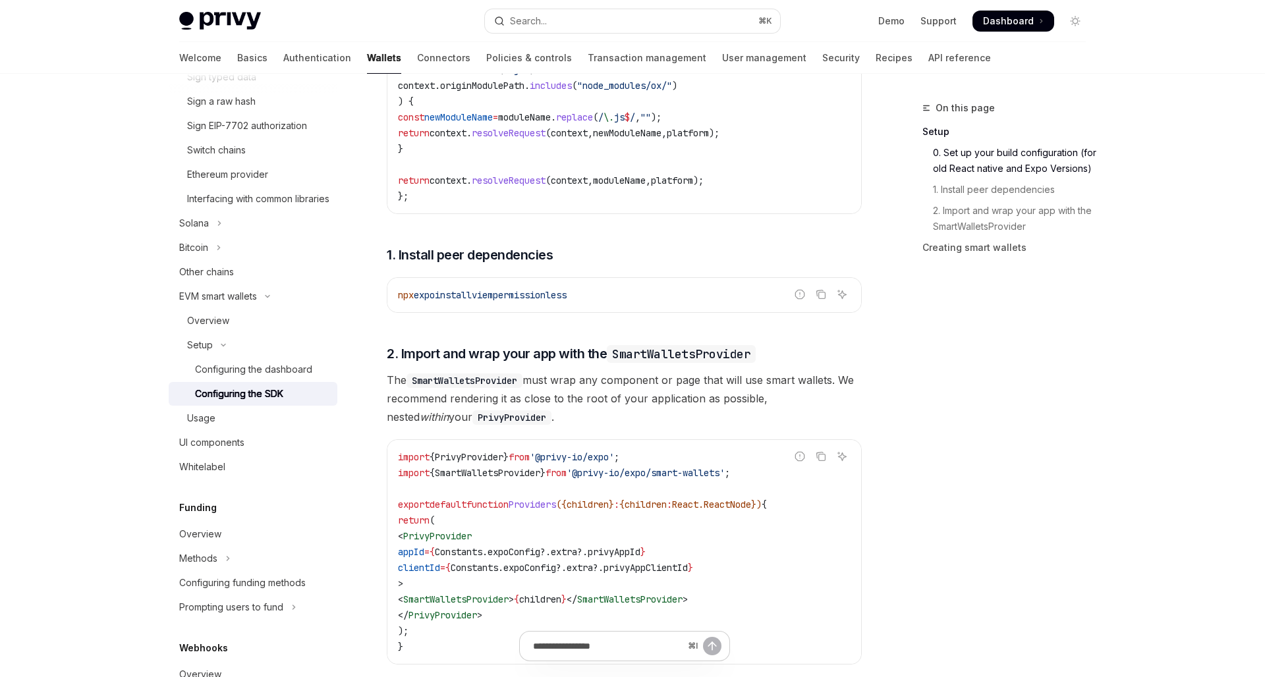
scroll to position [799, 0]
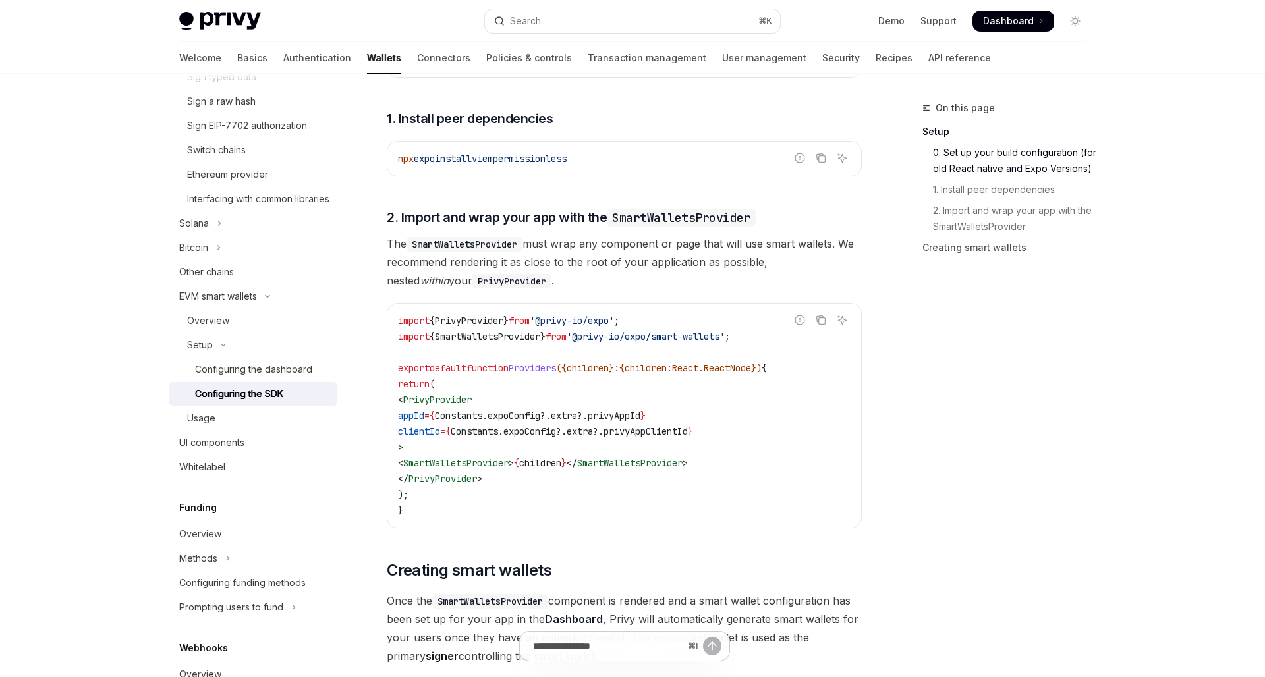
click at [509, 469] on span "SmartWalletsProvider" at bounding box center [455, 463] width 105 height 12
click at [509, 464] on span "SmartWalletsProvider" at bounding box center [455, 463] width 105 height 12
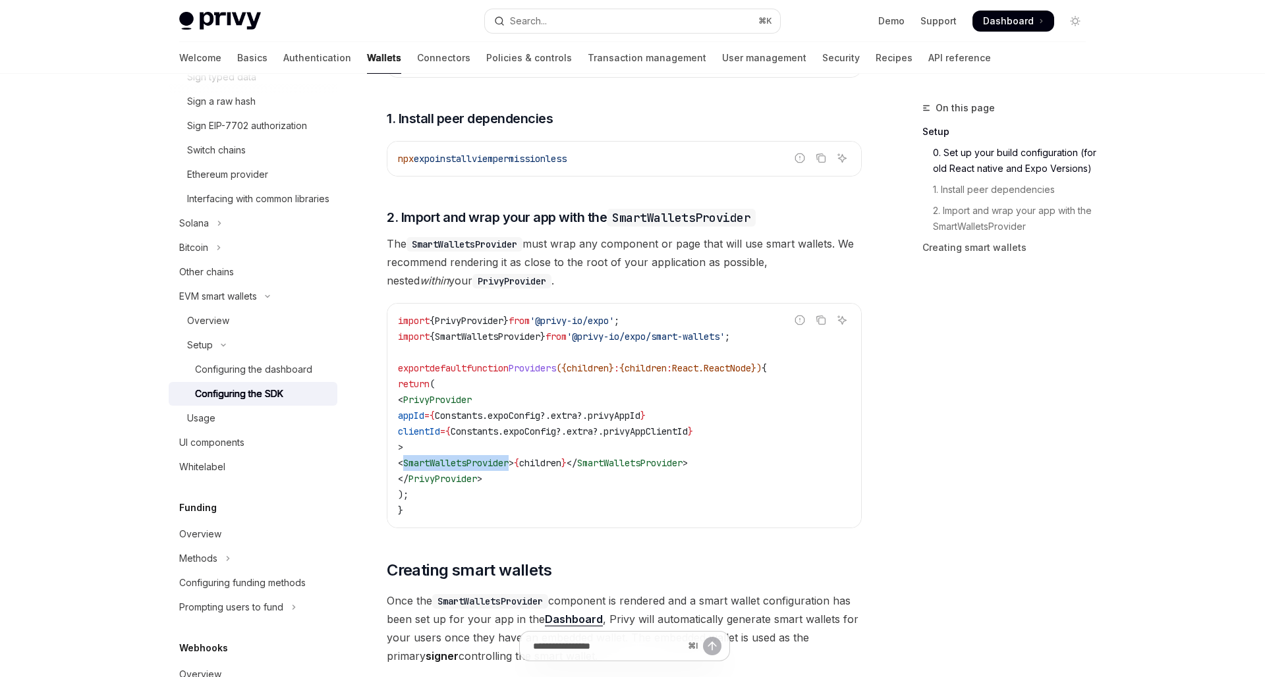
copy span "SmartWalletsProvider"
click at [710, 510] on code "import { PrivyProvider } from '@privy-io/expo' ; import { SmartWalletsProvider …" at bounding box center [624, 416] width 453 height 206
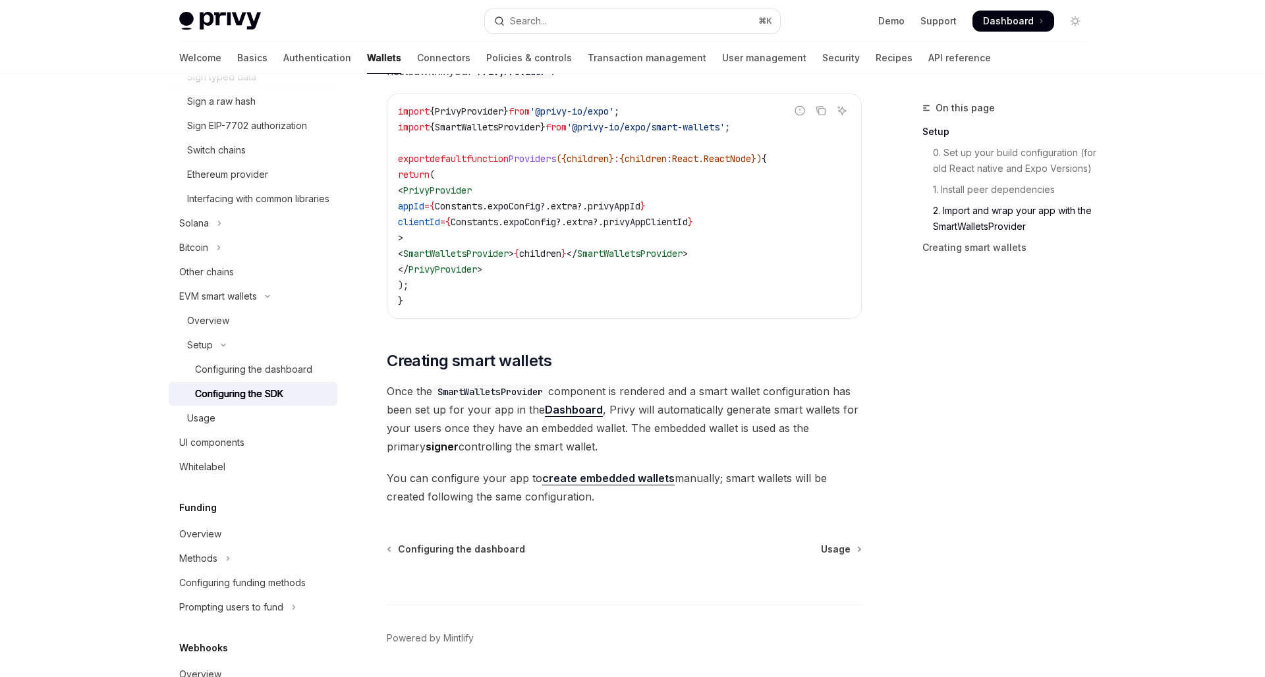
scroll to position [1055, 0]
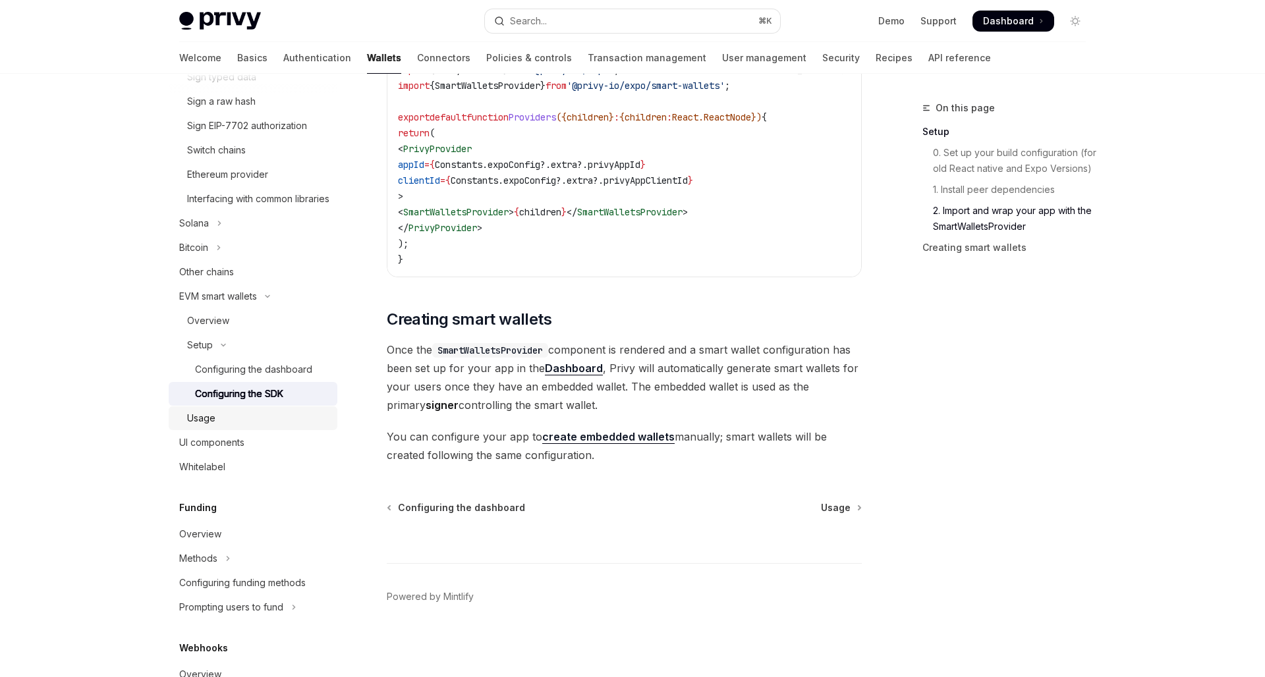
click at [227, 426] on div "Usage" at bounding box center [258, 418] width 142 height 16
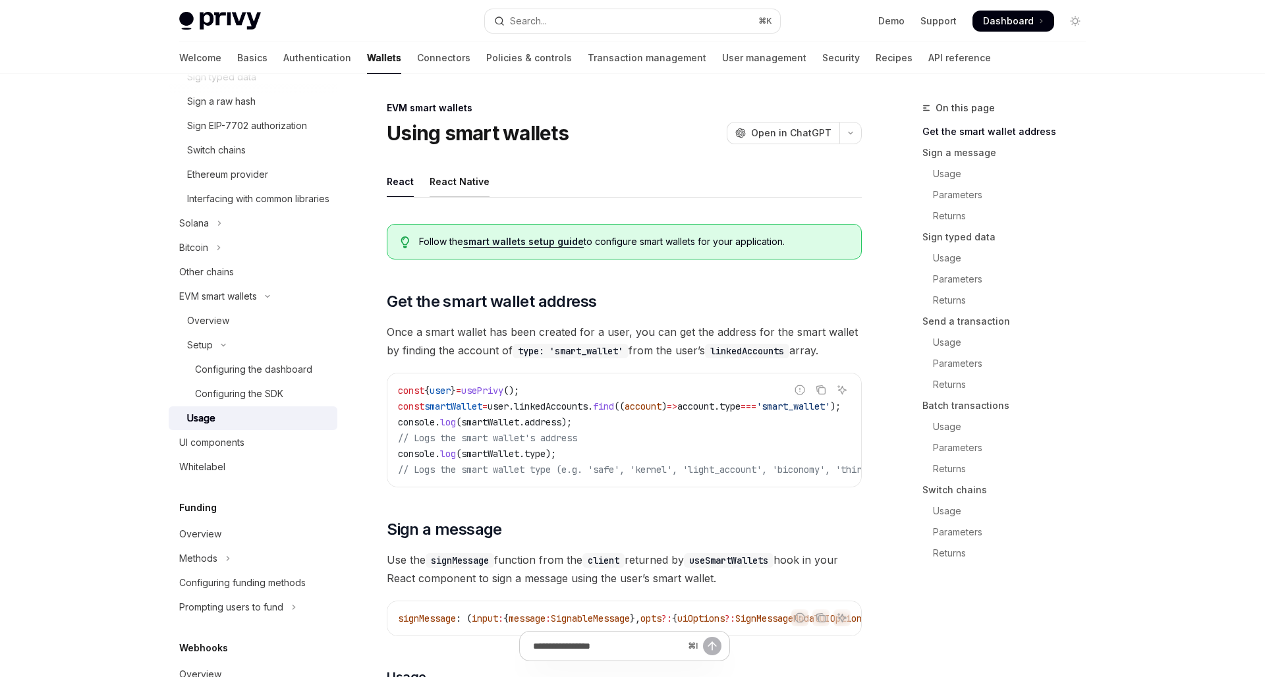
click at [453, 185] on div "React Native" at bounding box center [460, 181] width 60 height 31
type textarea "*"
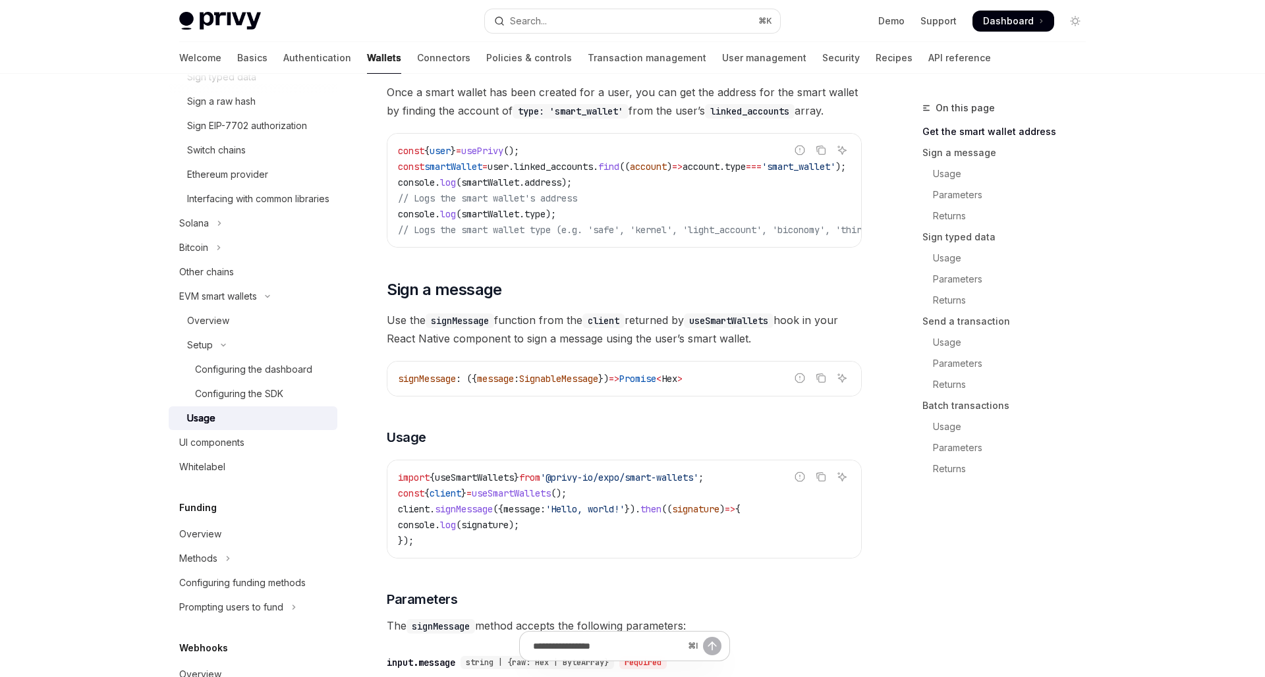
click at [491, 482] on span "useSmartWallets" at bounding box center [474, 478] width 79 height 12
copy span "useSmartWallets"
